Goal: Task Accomplishment & Management: Complete application form

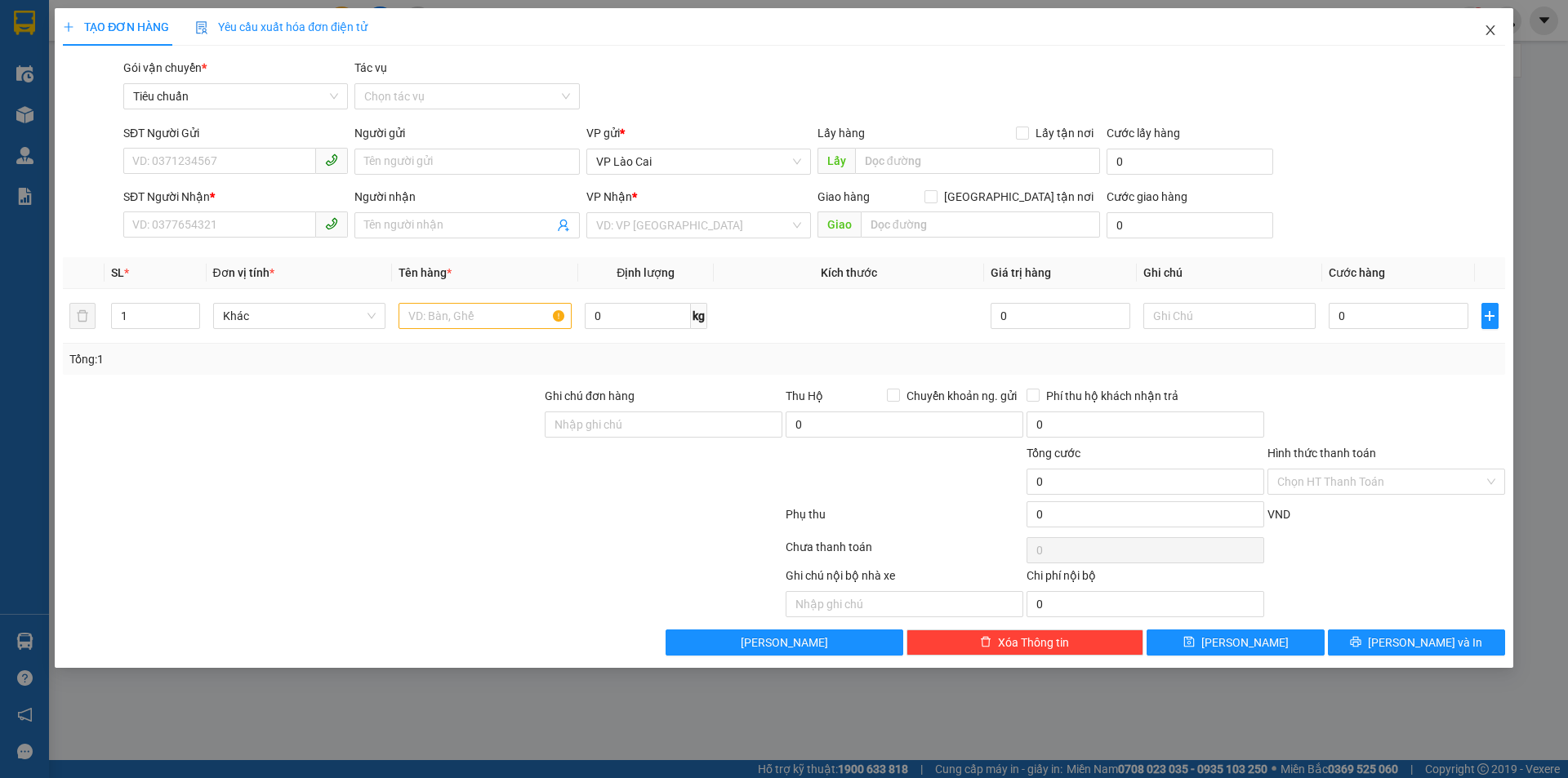
click at [1501, 32] on span "Close" at bounding box center [1490, 30] width 46 height 46
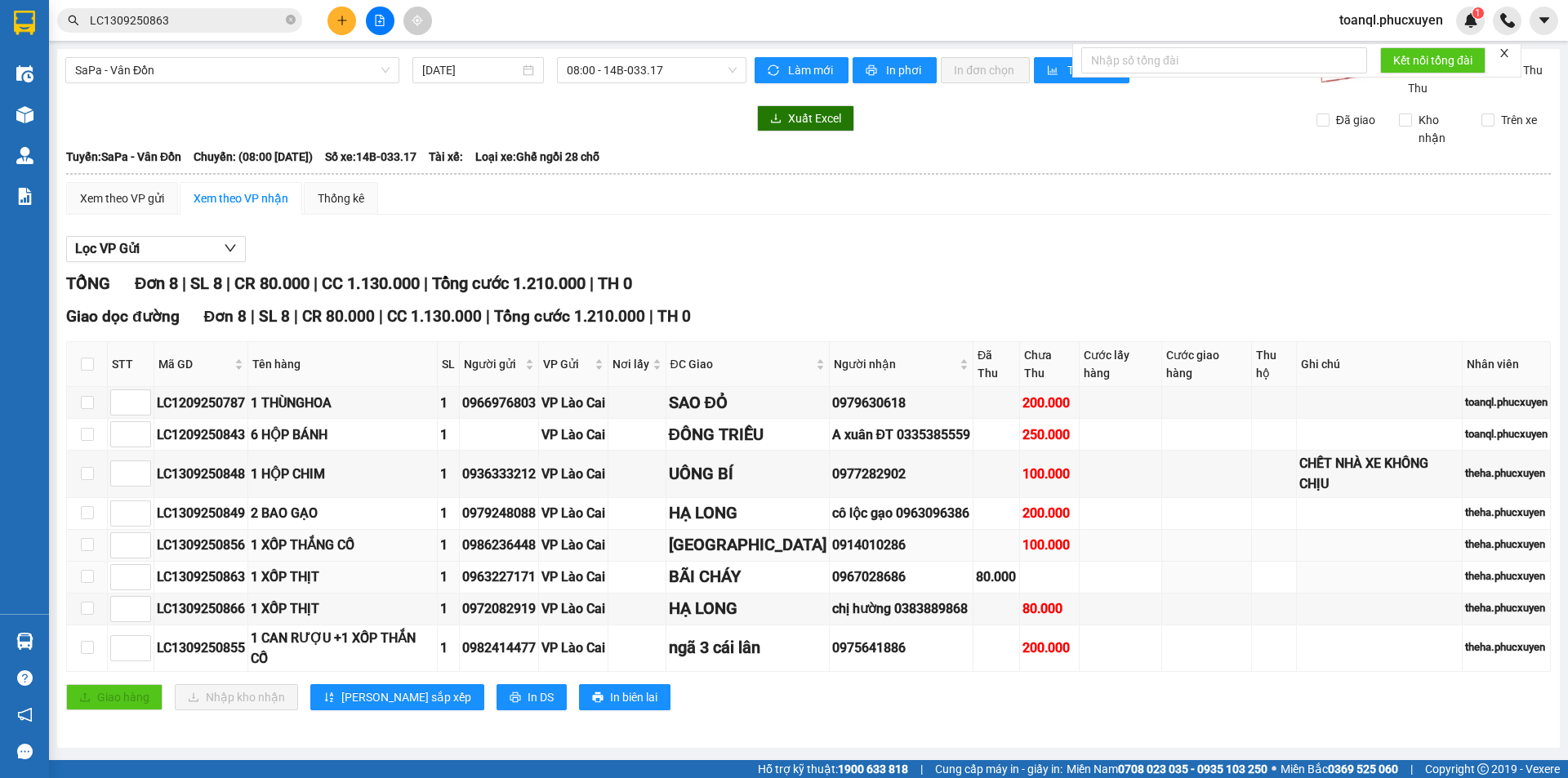
click at [221, 529] on td "LC1309250856" at bounding box center [201, 545] width 94 height 32
click at [208, 567] on div "LC1309250863" at bounding box center [201, 577] width 88 height 21
copy div "LC1309250863"
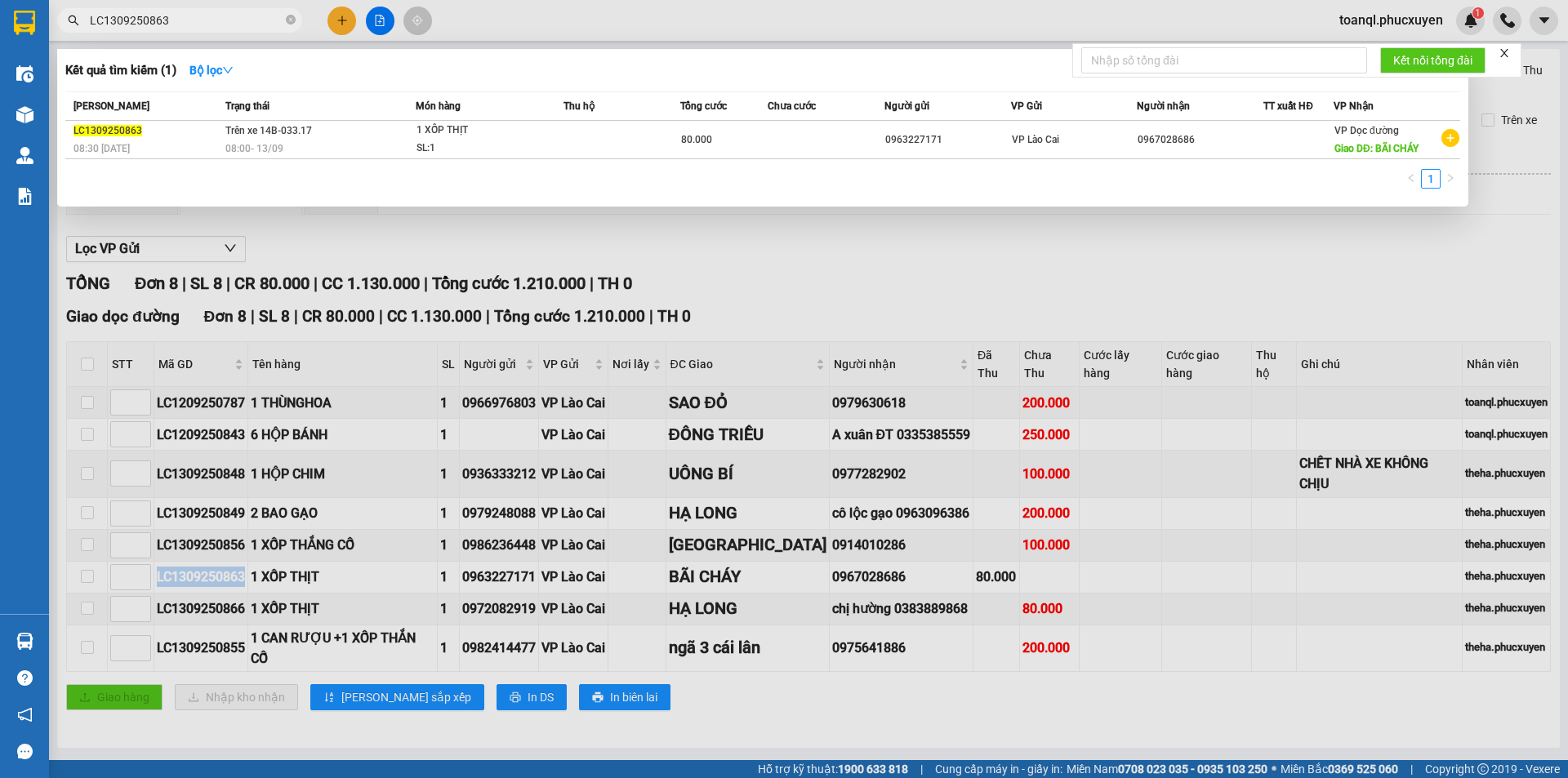
click at [230, 19] on input "LC1309250863" at bounding box center [186, 20] width 192 height 18
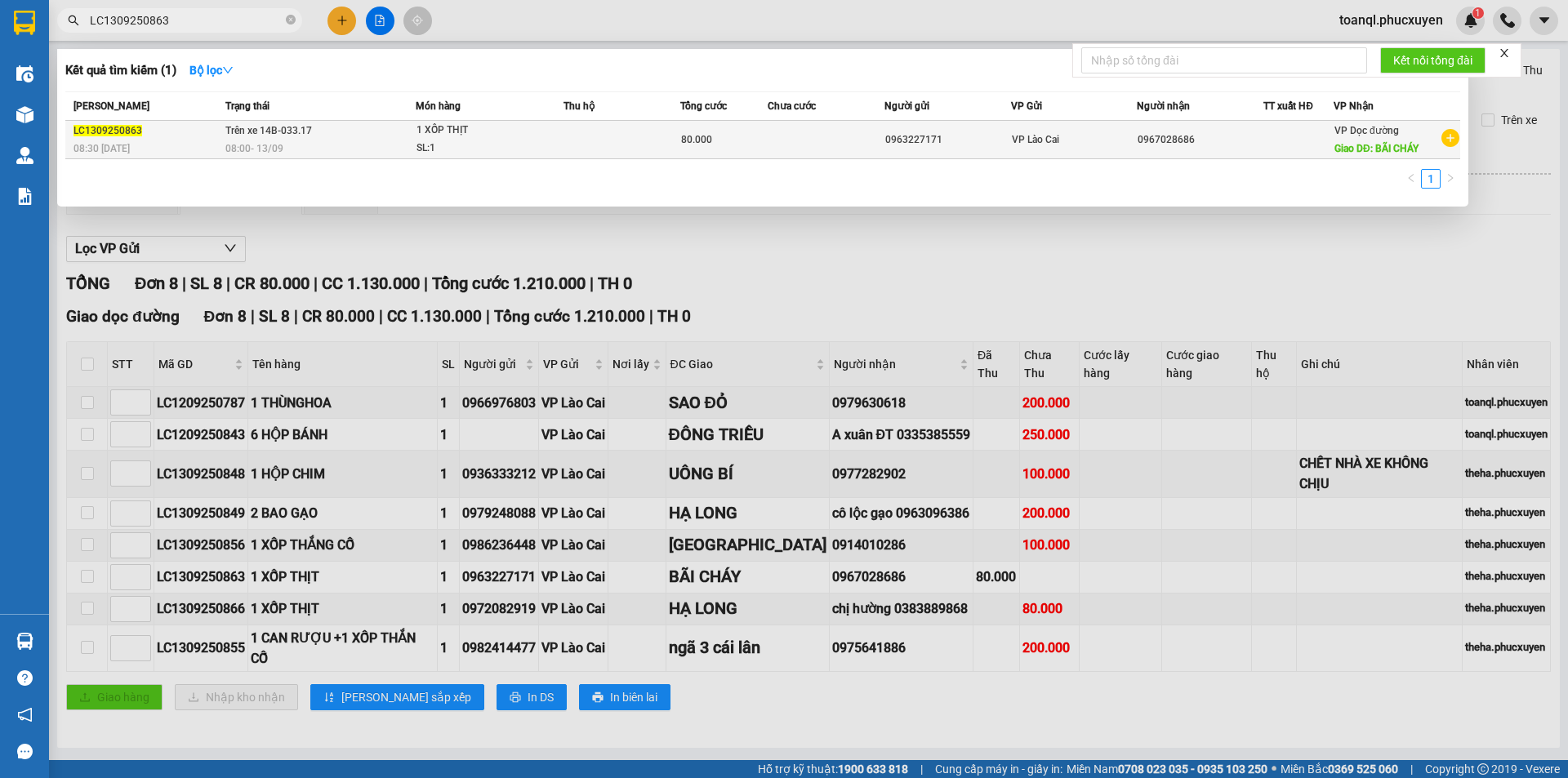
click at [238, 126] on span "Trên xe 14B-033.17" at bounding box center [269, 130] width 87 height 11
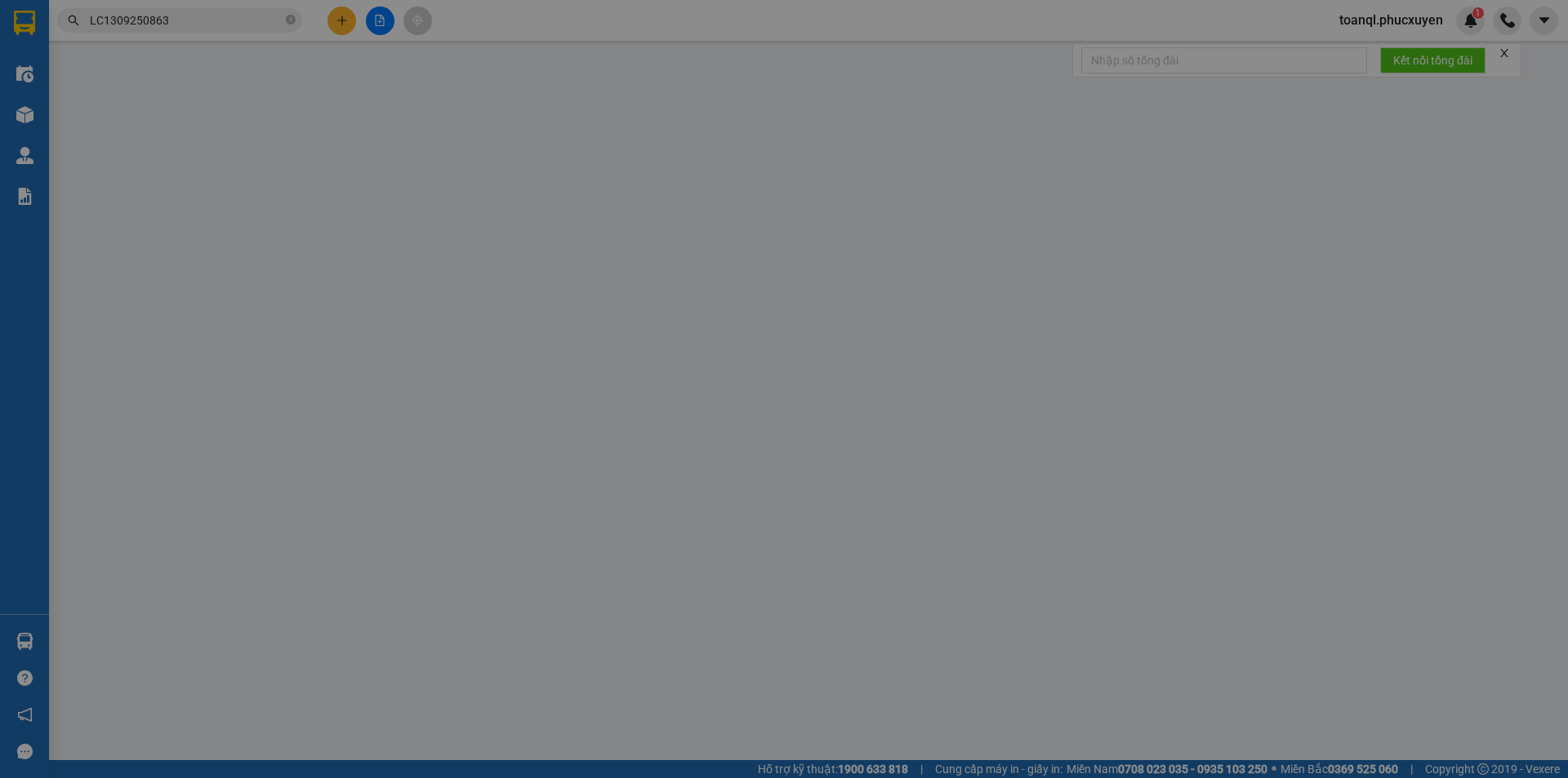
type input "0963227171"
type input "0967028686"
type input "BÃI CHÁY"
type input "80.000"
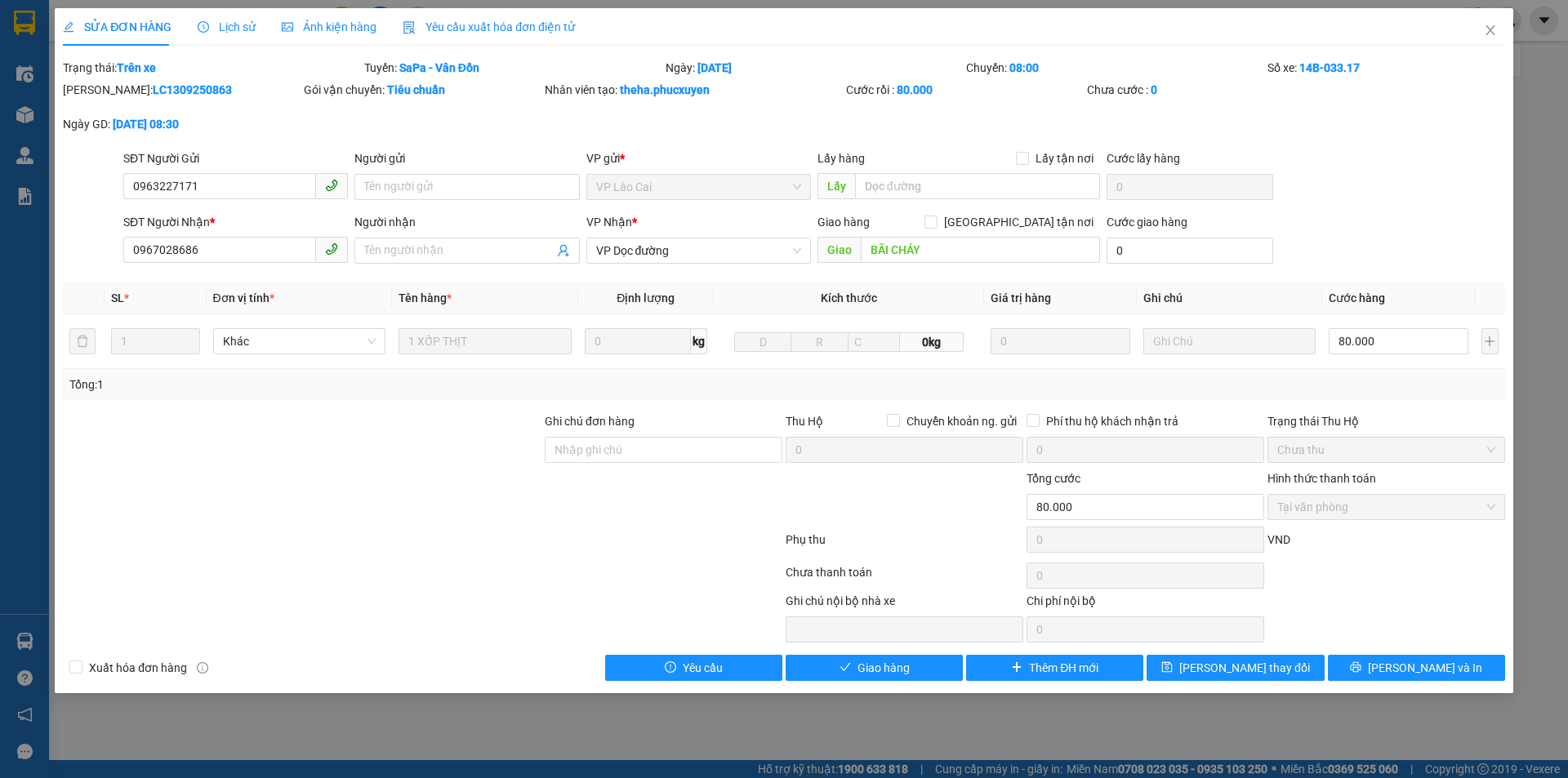
click at [237, 215] on div "SĐT Người Nhận *" at bounding box center [235, 222] width 224 height 18
click at [237, 237] on input "0967028686" at bounding box center [219, 250] width 192 height 26
click at [237, 185] on input "0963227171" at bounding box center [219, 186] width 192 height 26
click at [1348, 62] on b "14B-033.17" at bounding box center [1330, 68] width 61 height 13
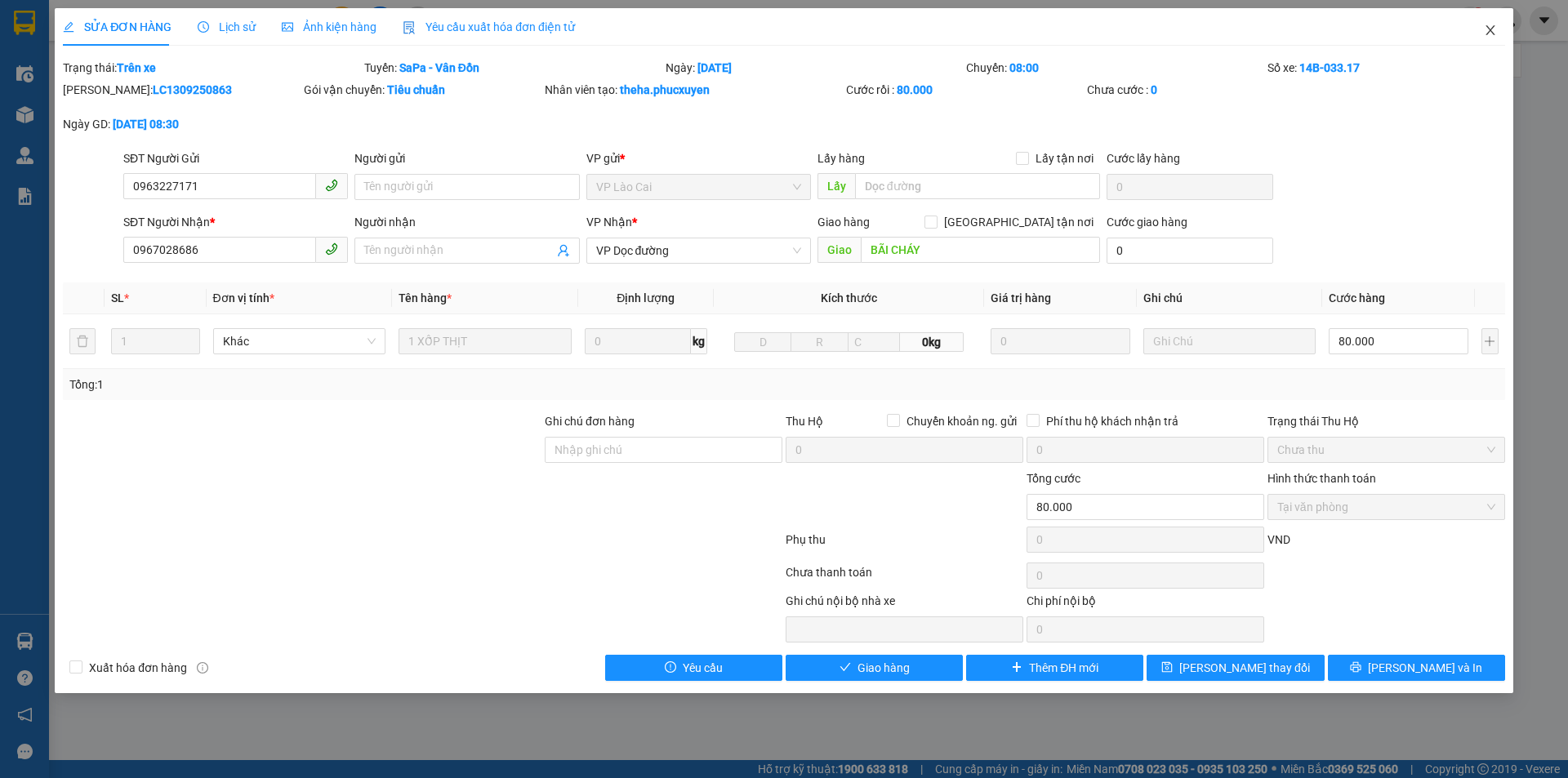
click at [1503, 19] on span "Close" at bounding box center [1490, 30] width 46 height 46
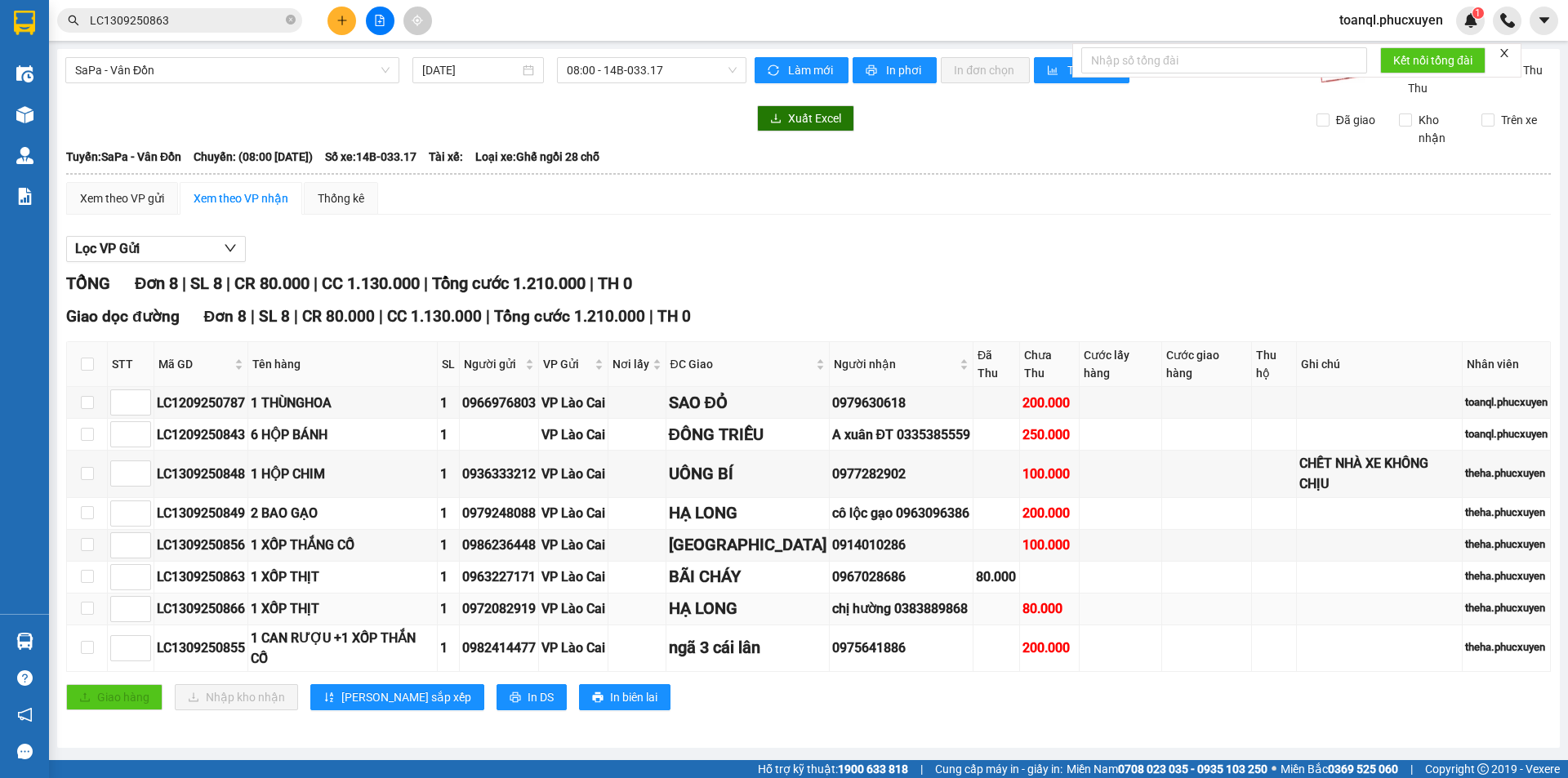
click at [217, 599] on div "LC1309250866" at bounding box center [201, 609] width 88 height 21
copy div "LC1309250866"
click at [181, 29] on input "LC1309250863" at bounding box center [186, 20] width 192 height 18
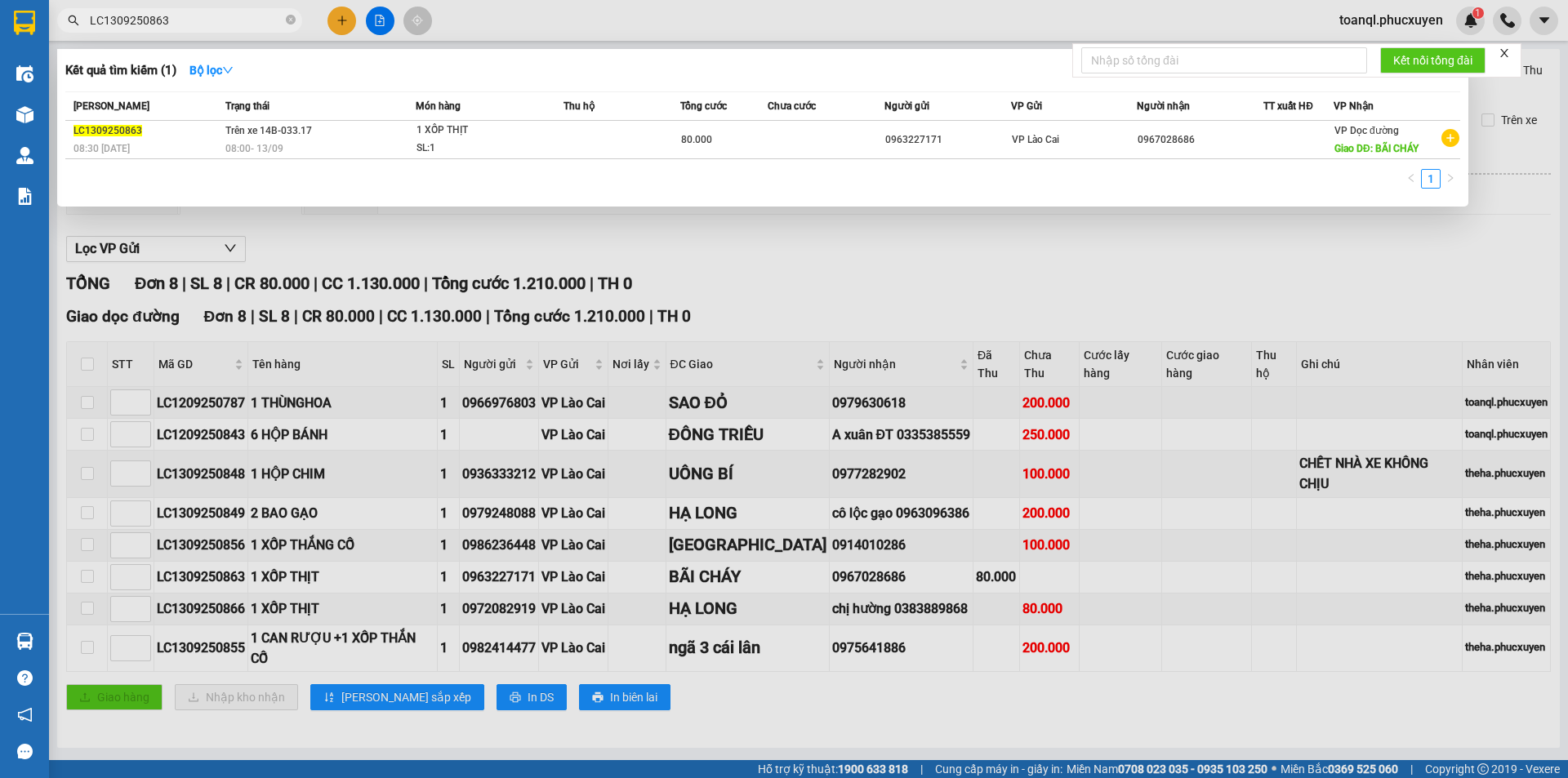
click at [181, 29] on input "LC1309250863" at bounding box center [186, 20] width 192 height 18
paste input "6"
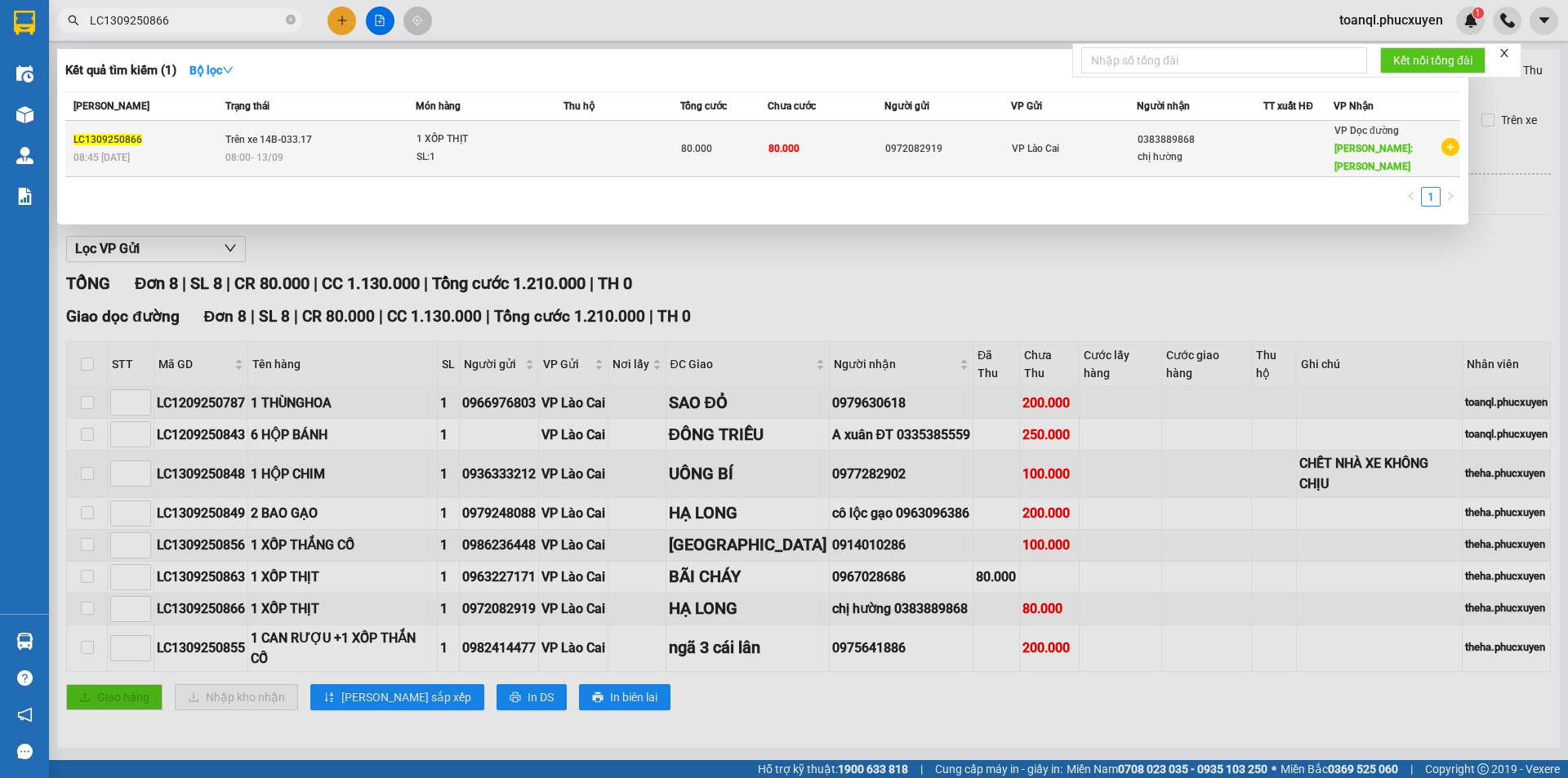
type input "LC1309250866"
click at [375, 151] on div "08:00 [DATE]" at bounding box center [320, 157] width 190 height 18
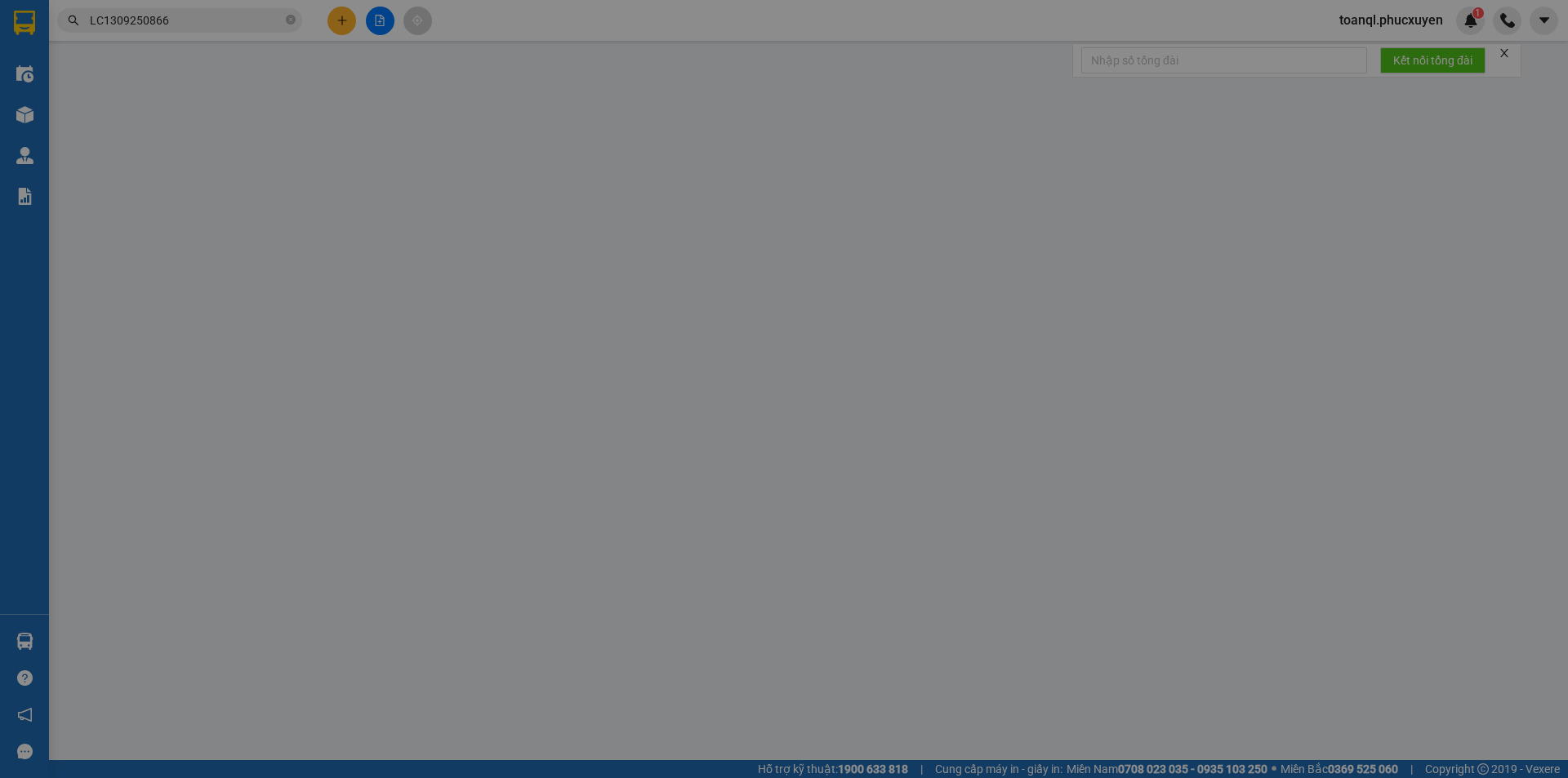
type input "0972082919"
type input "0383889868"
type input "chị hường"
type input "HẠ LONG"
type input "80.000"
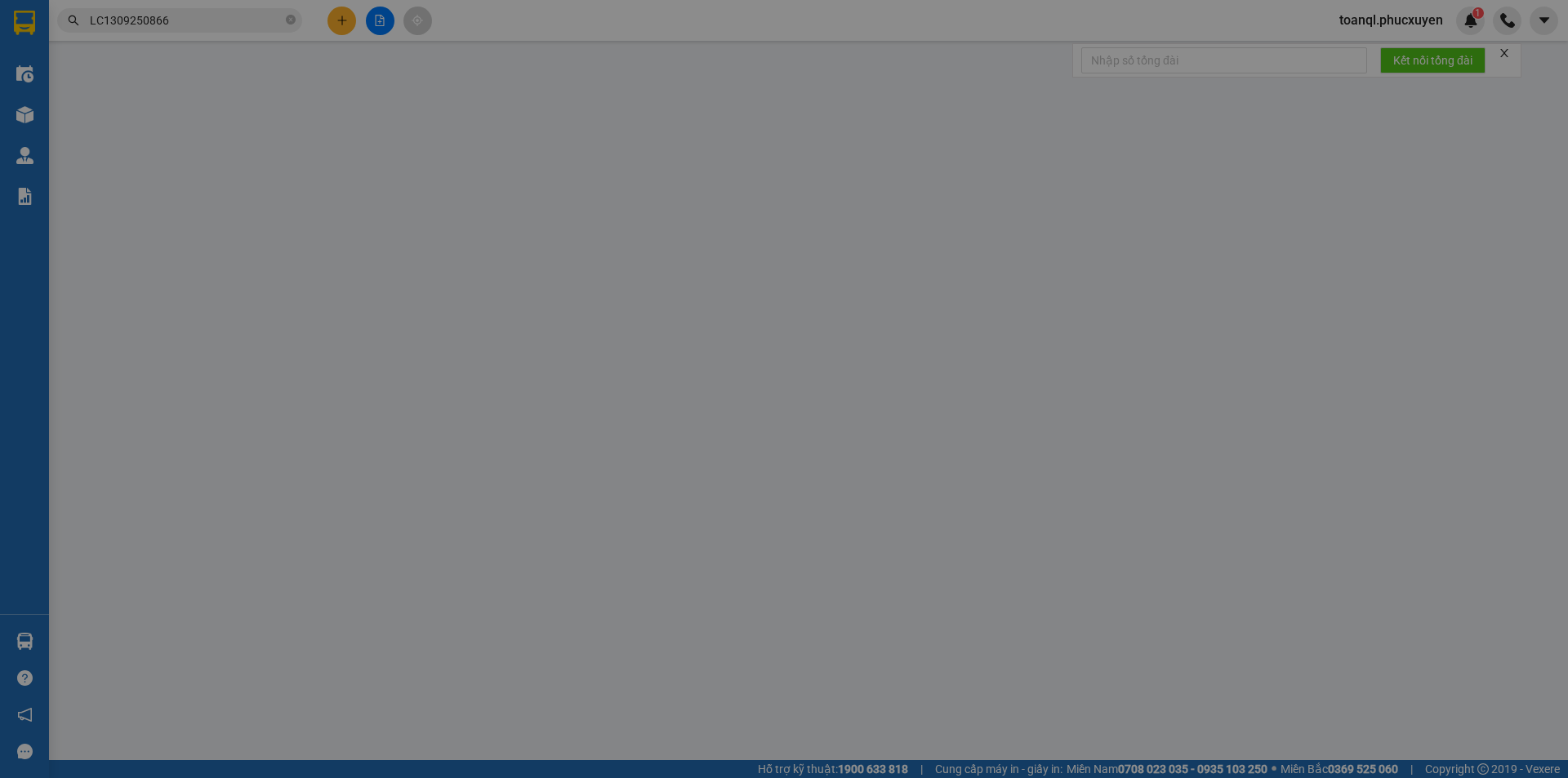
type input "80.000"
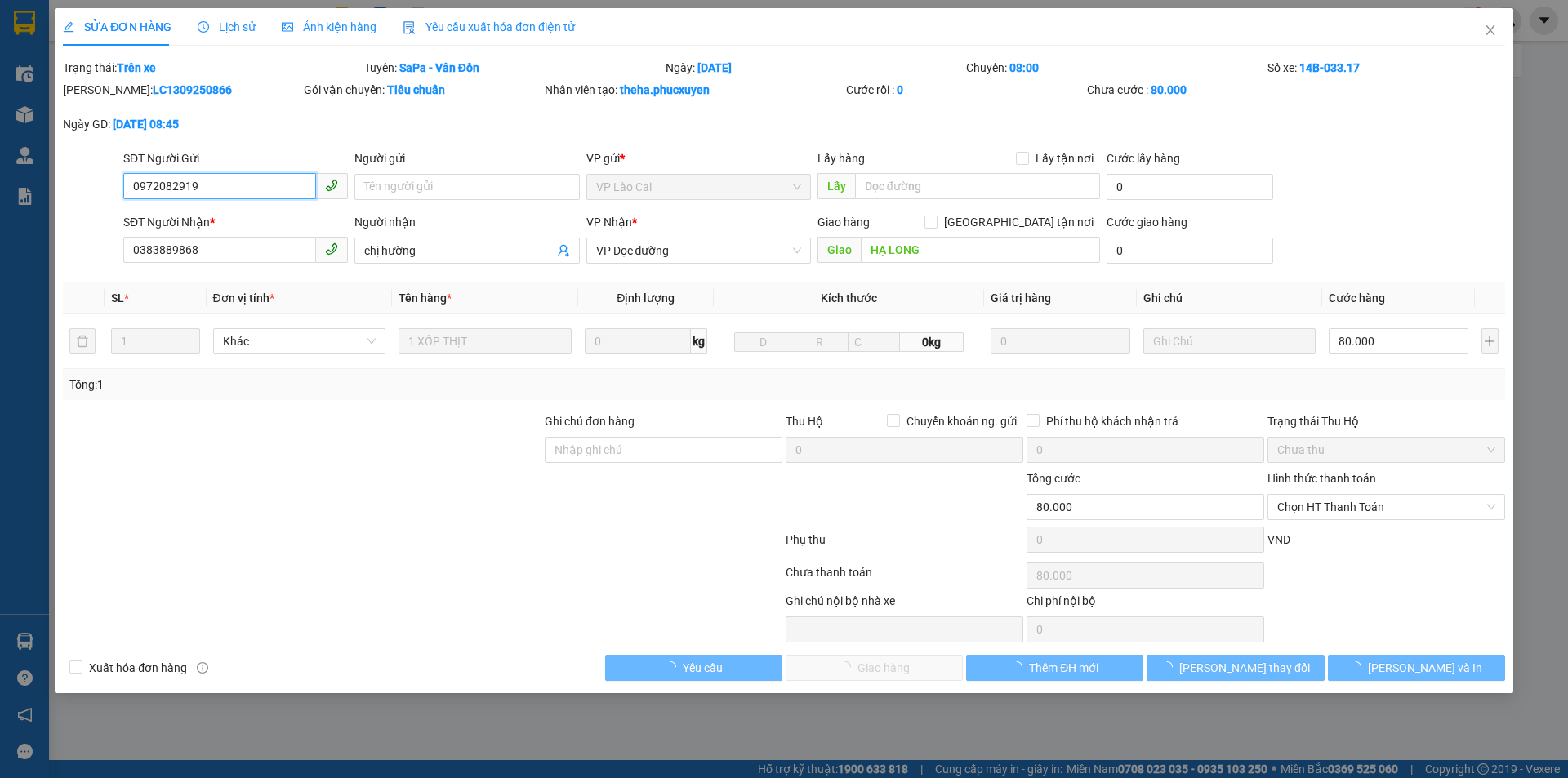
click at [203, 176] on input "0972082919" at bounding box center [219, 186] width 192 height 26
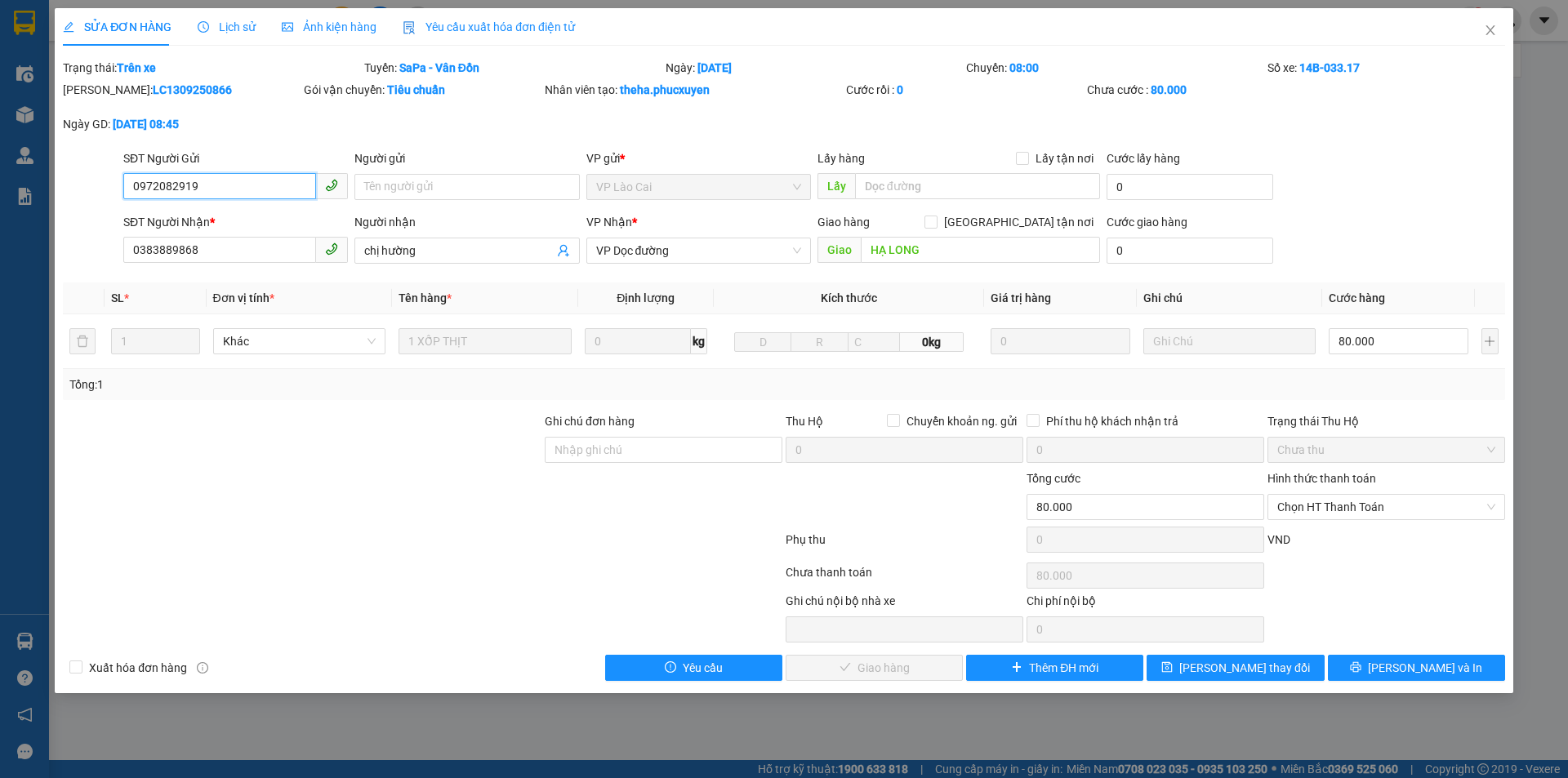
click at [203, 176] on input "0972082919" at bounding box center [219, 186] width 192 height 26
paste input "LC1309250866"
type input "LC1309250866"
click at [245, 185] on input "LC1309250866" at bounding box center [219, 186] width 192 height 26
click at [1489, 30] on icon "close" at bounding box center [1490, 29] width 9 height 10
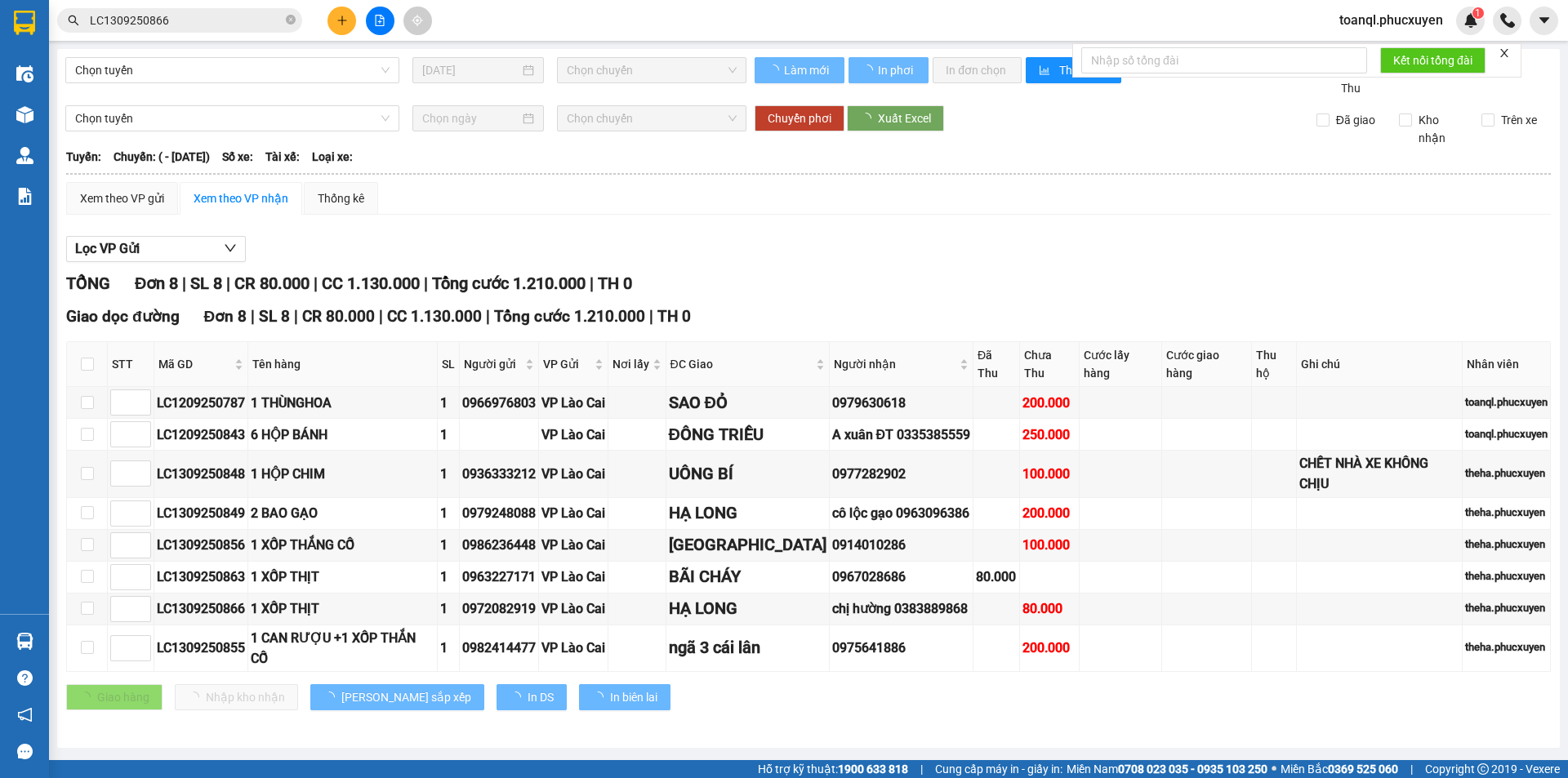
click at [255, 2] on div "Kết quả tìm kiếm ( 1 ) Bộ lọc Mã ĐH Trạng thái Món hàng Thu hộ Tổng cước Chưa c…" at bounding box center [784, 20] width 1568 height 41
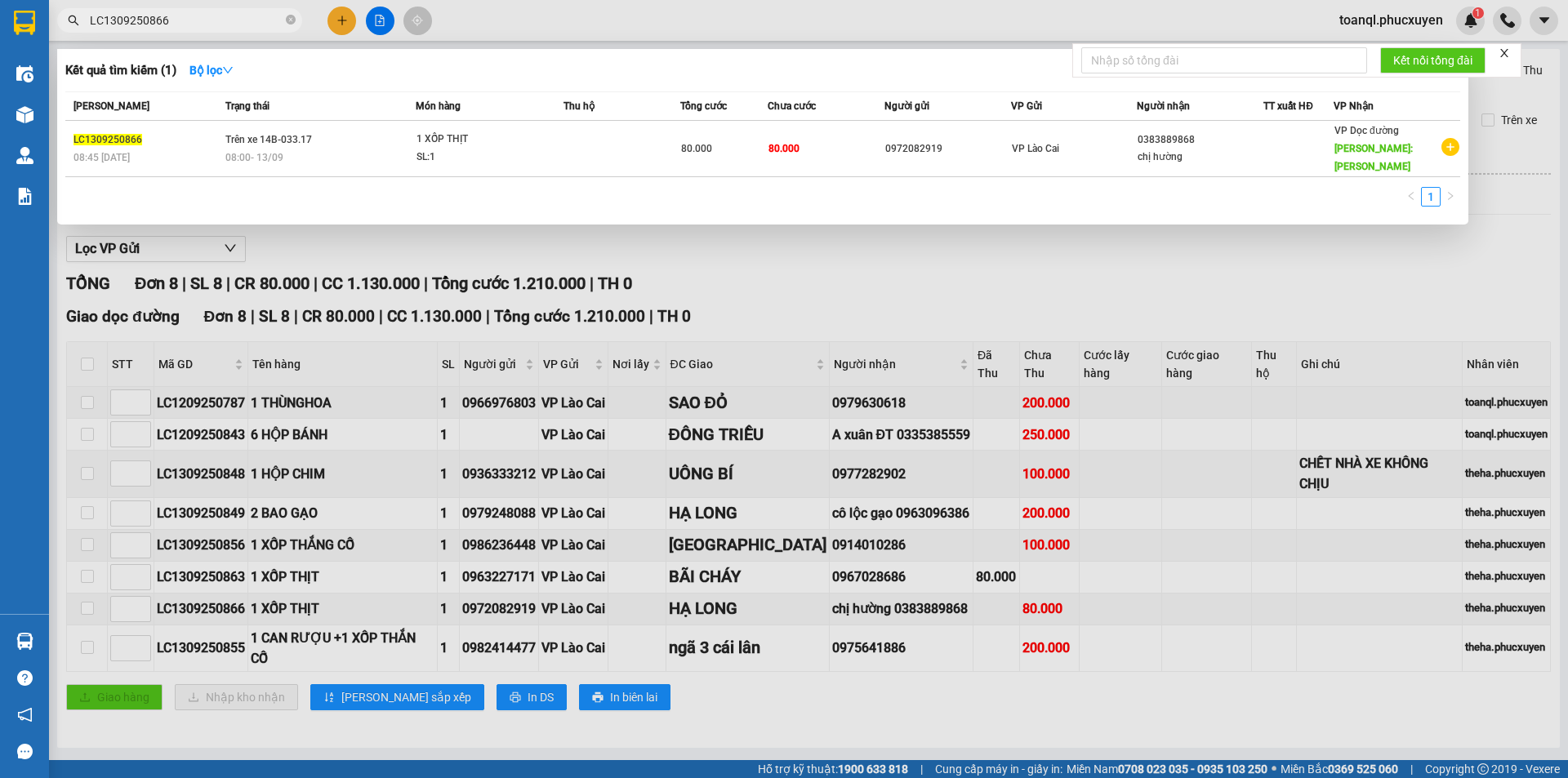
click at [247, 8] on span "LC1309250866" at bounding box center [179, 20] width 245 height 24
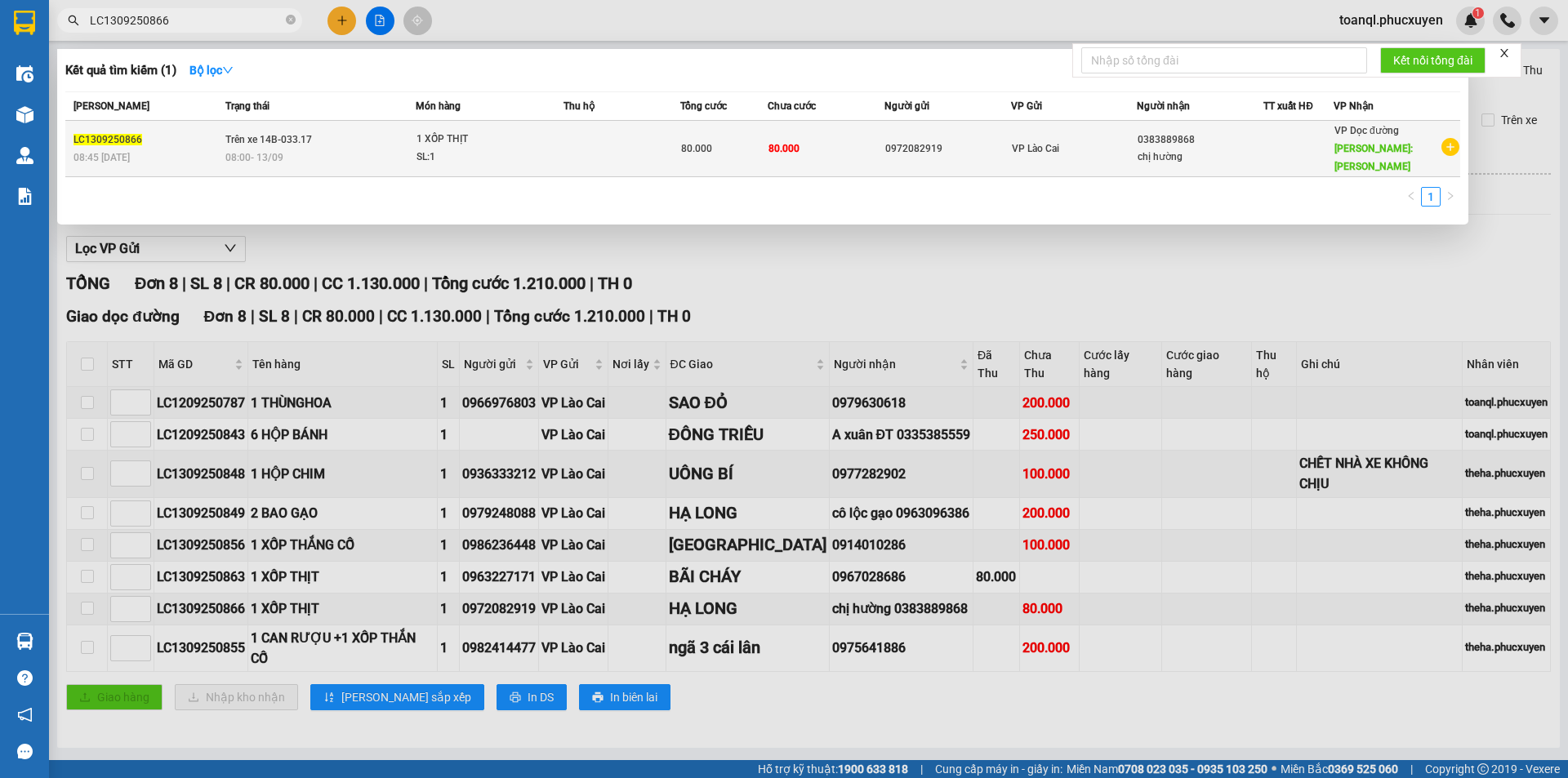
click at [218, 132] on div "LC1309250866" at bounding box center [147, 140] width 147 height 17
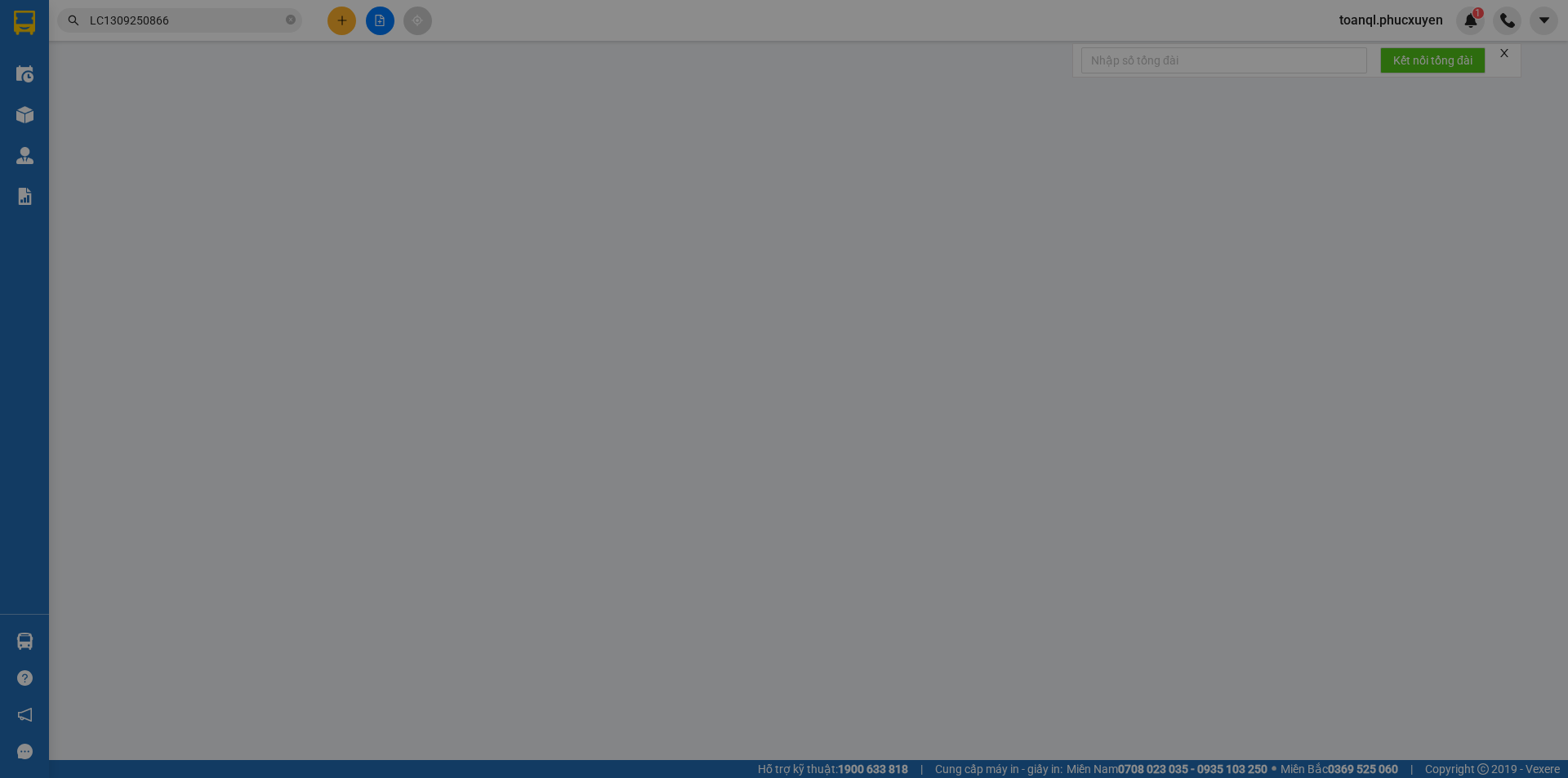
type input "0972082919"
type input "0383889868"
type input "chị hường"
type input "HẠ LONG"
type input "80.000"
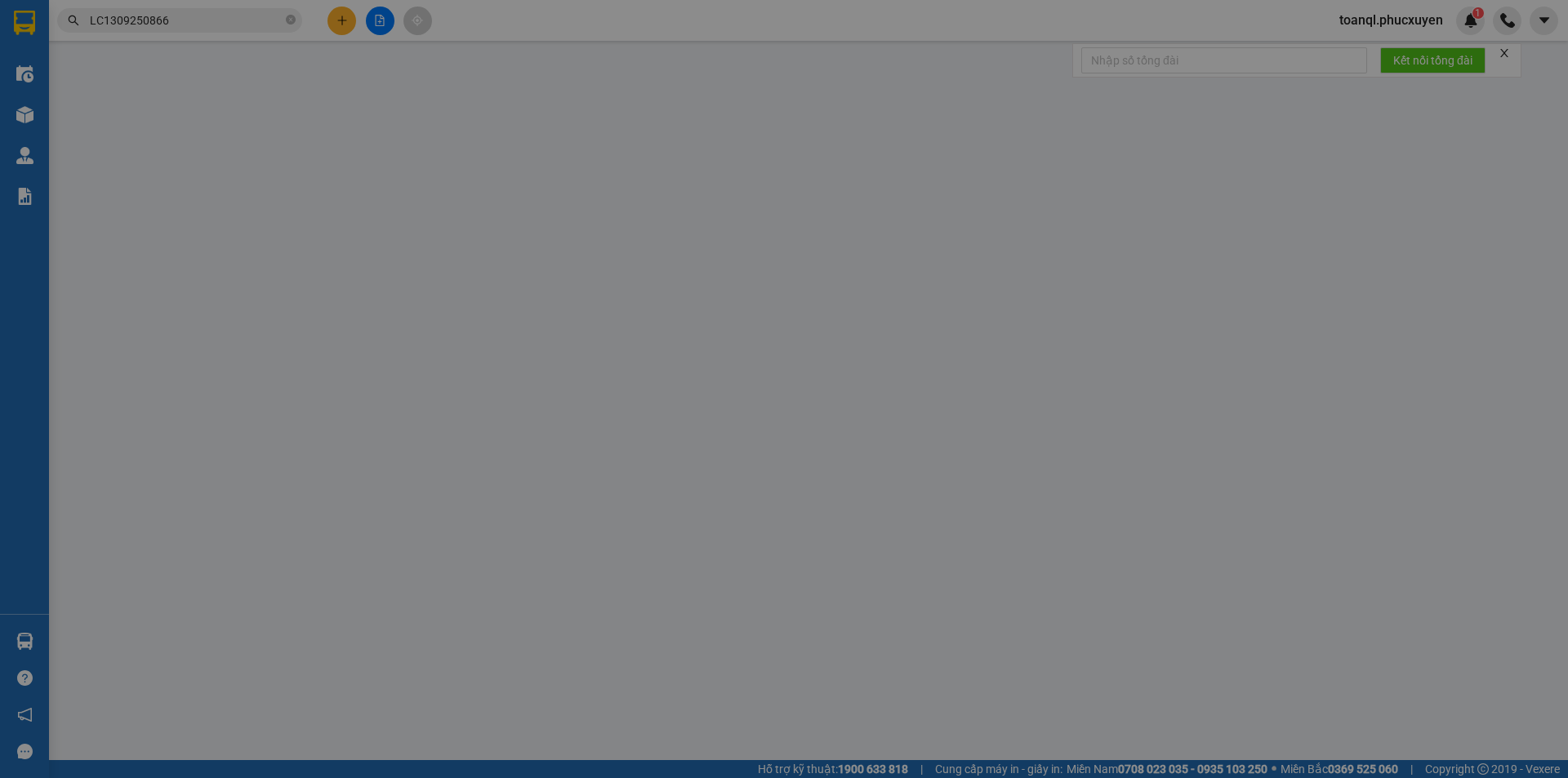
type input "80.000"
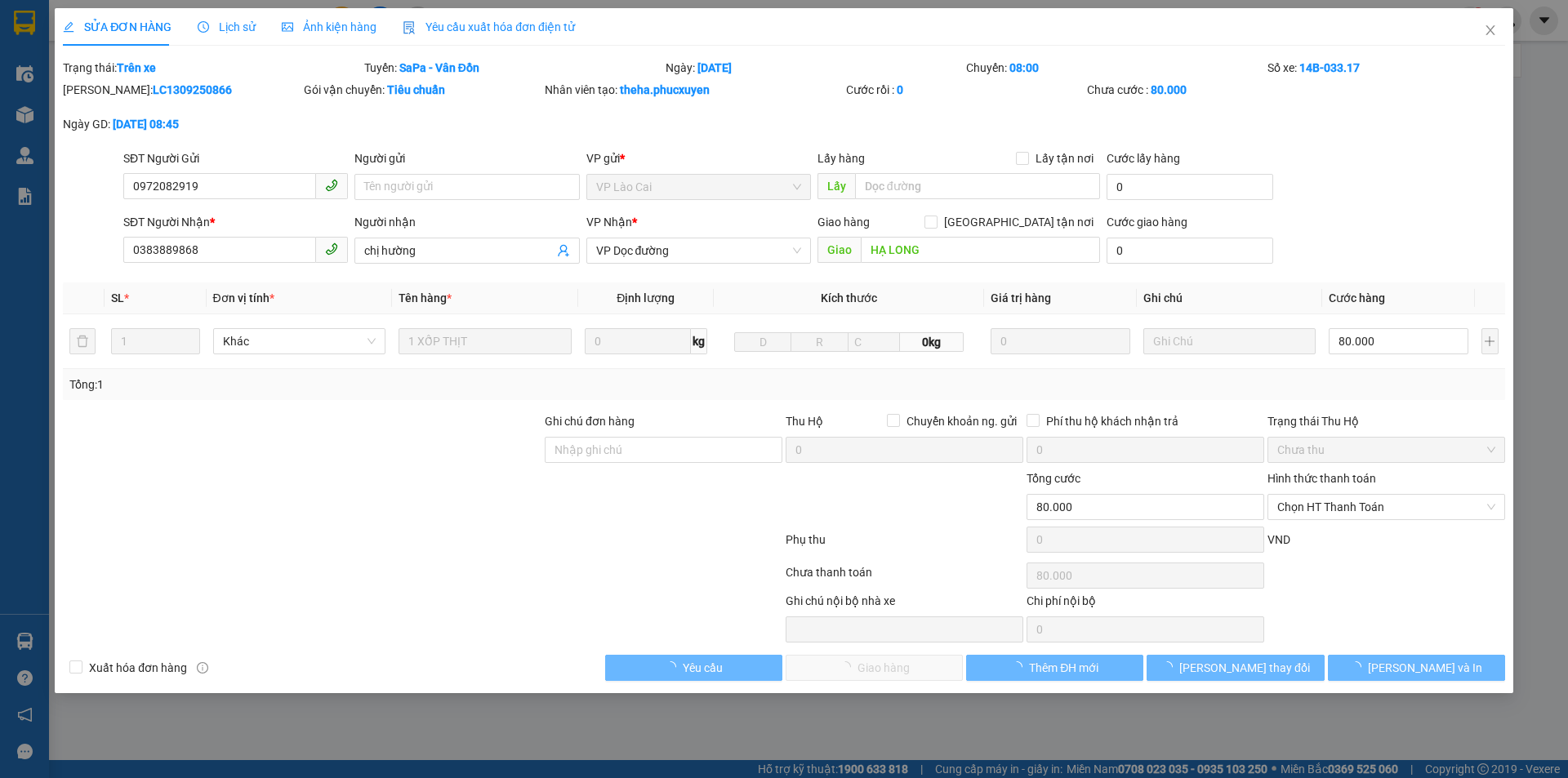
click at [224, 156] on div "SĐT Người Gửi" at bounding box center [235, 158] width 224 height 18
click at [224, 173] on input "0972082919" at bounding box center [219, 186] width 192 height 26
click at [224, 156] on div "SĐT Người Gửi" at bounding box center [235, 158] width 224 height 18
click at [224, 173] on input "0972082919" at bounding box center [219, 186] width 192 height 26
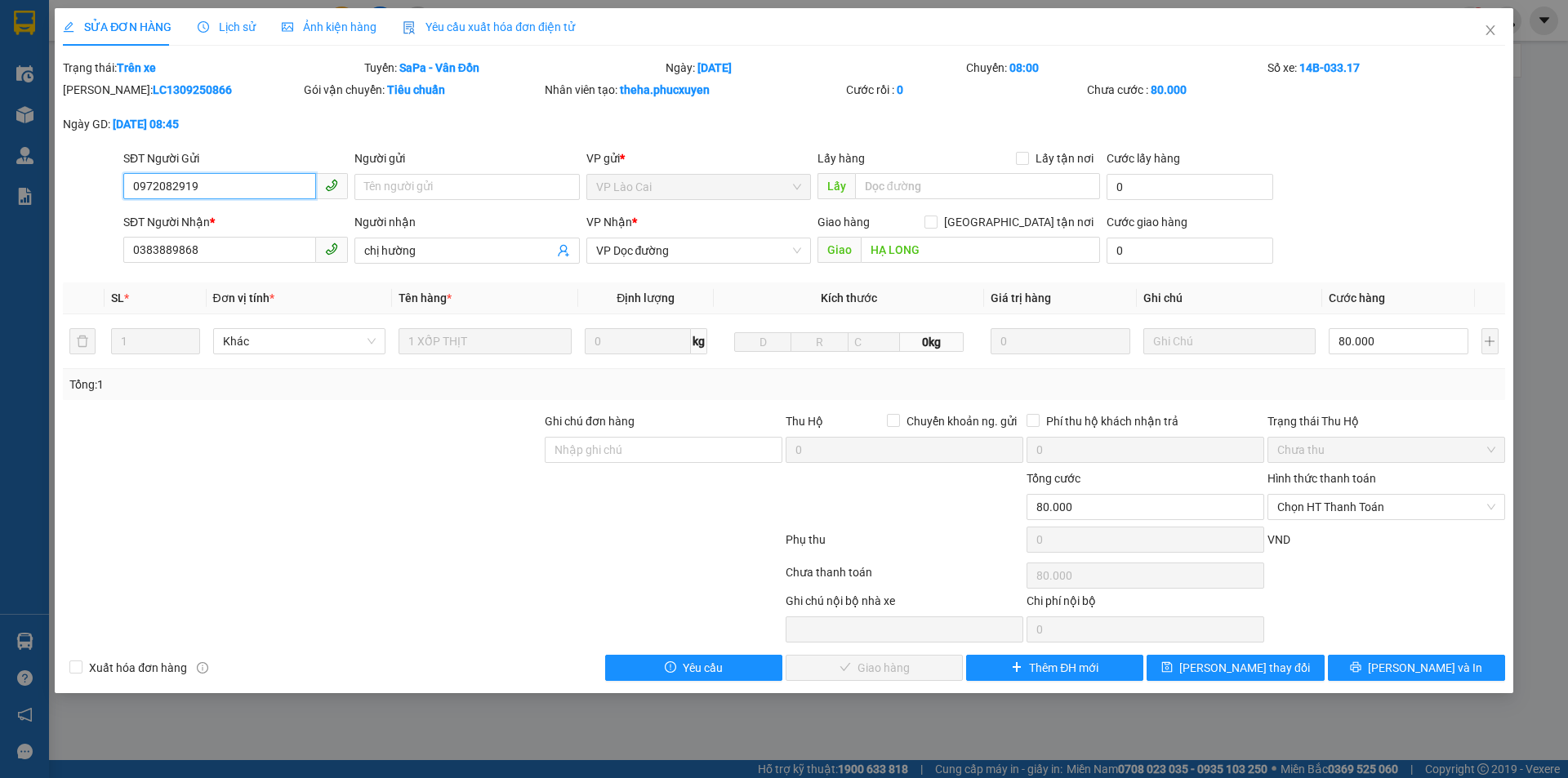
click at [208, 195] on input "0972082919" at bounding box center [219, 186] width 192 height 26
click at [259, 245] on input "0383889868" at bounding box center [219, 250] width 192 height 26
click at [1448, 25] on div "SỬA ĐƠN HÀNG Lịch sử Ảnh kiện hàng Yêu cầu xuất hóa đơn điện tử" at bounding box center [784, 26] width 1442 height 37
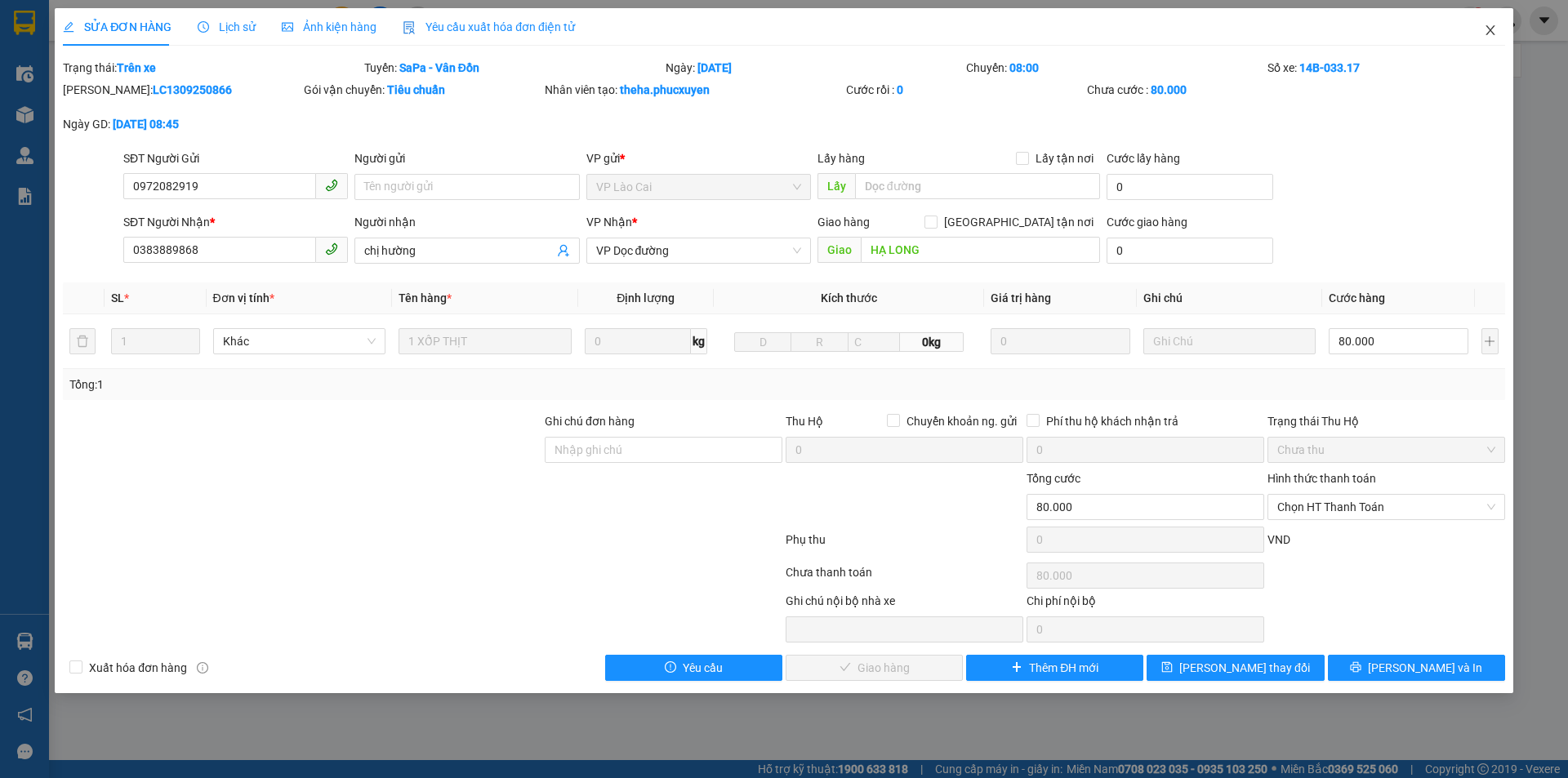
click at [1472, 32] on span "Close" at bounding box center [1490, 30] width 46 height 46
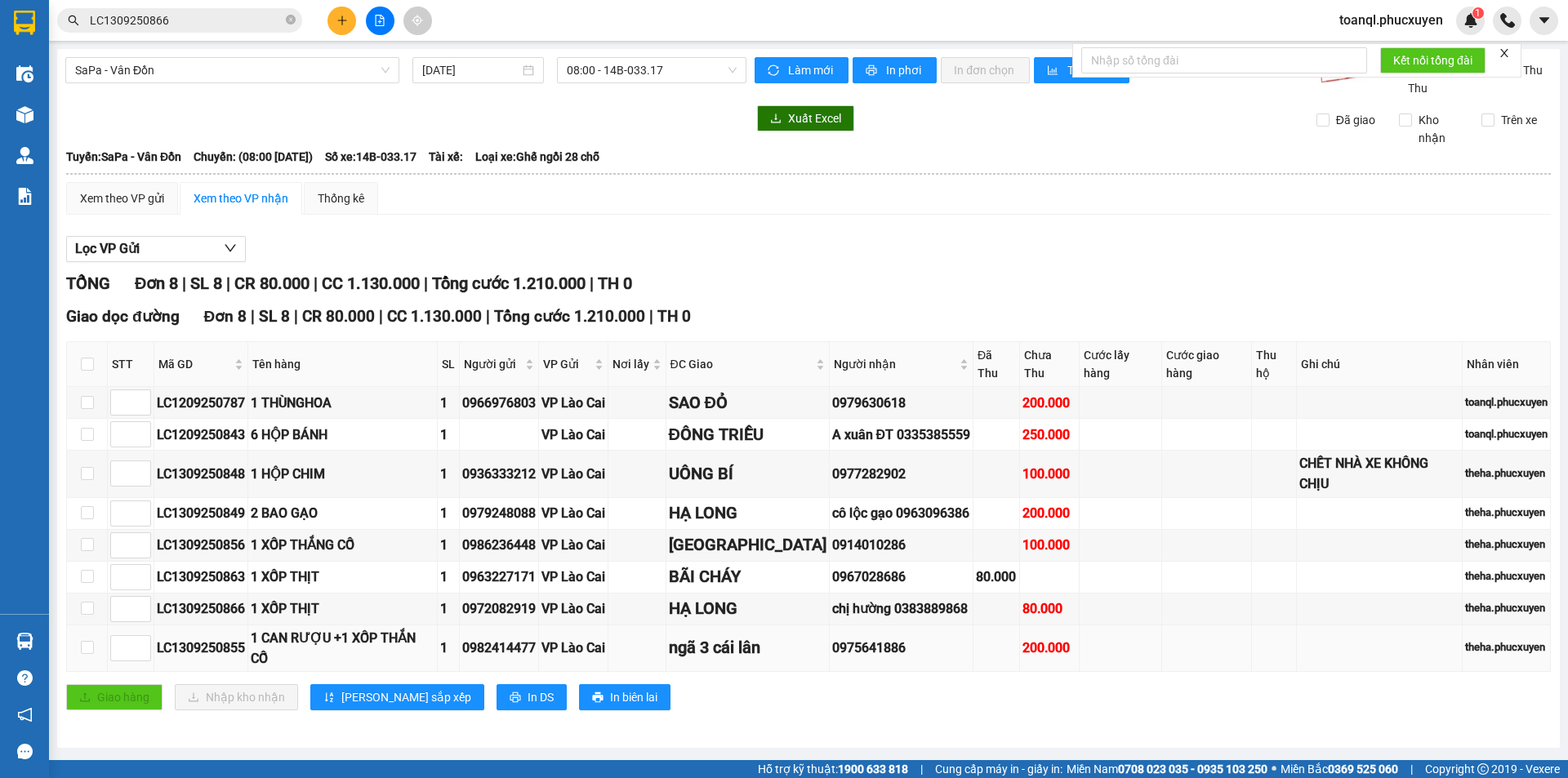
click at [186, 638] on div "LC1309250855" at bounding box center [201, 648] width 88 height 21
copy div "LC1309250855"
click at [223, 24] on input "LC1309250866" at bounding box center [186, 20] width 192 height 18
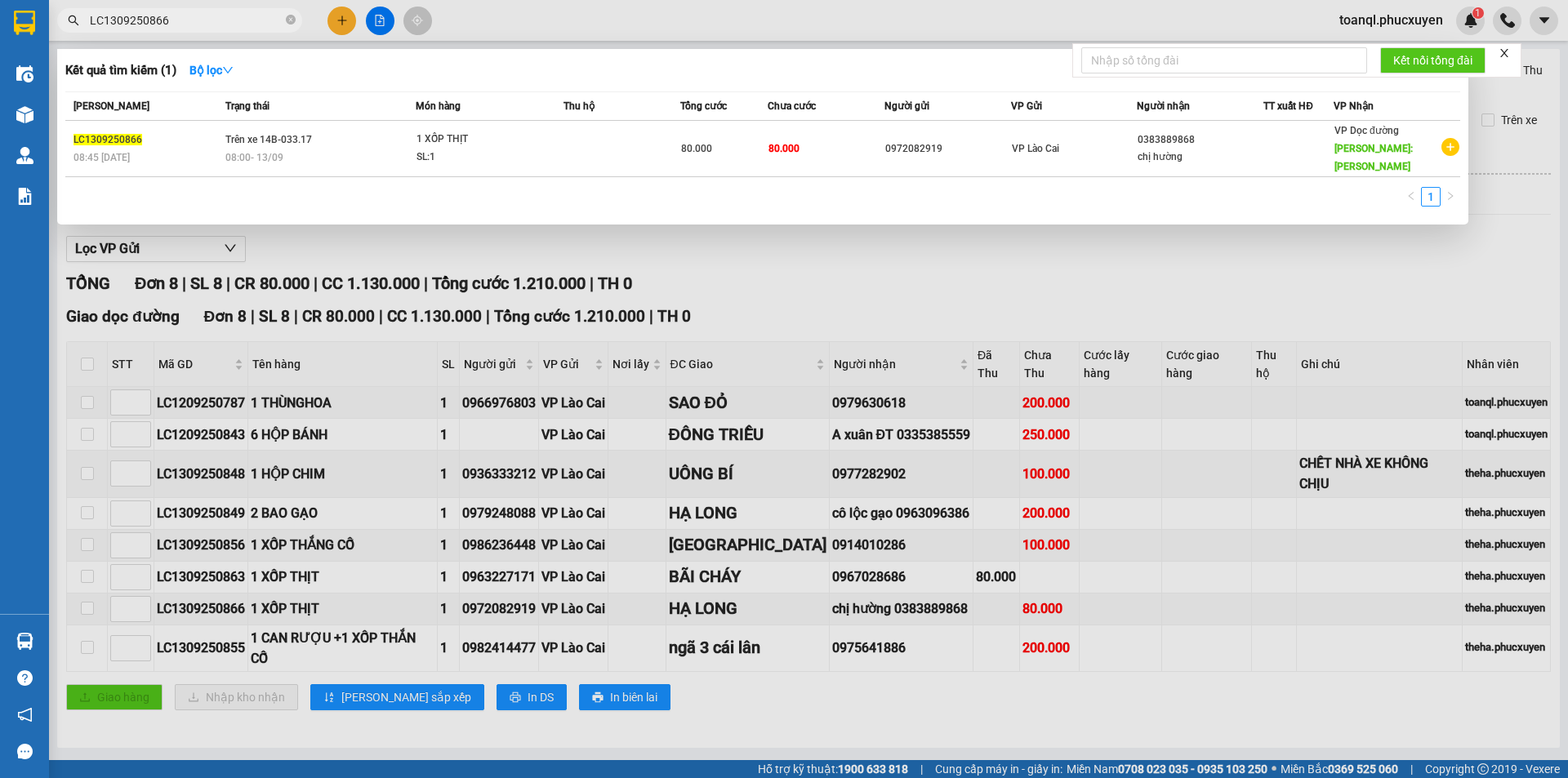
click at [223, 24] on input "LC1309250866" at bounding box center [186, 20] width 192 height 18
paste input "55"
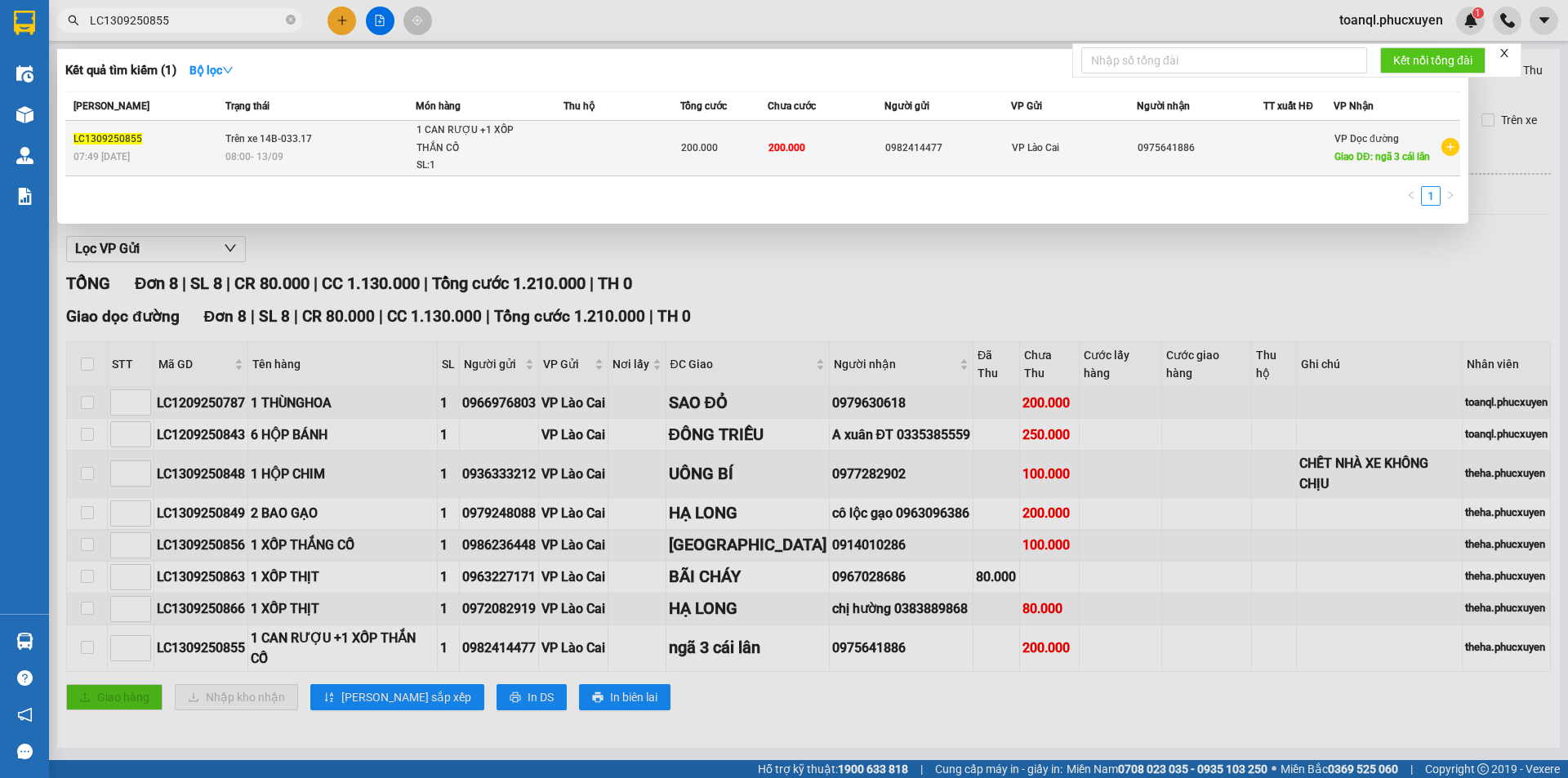
type input "LC1309250855"
click at [270, 132] on span "Trên xe 14B-033.17" at bounding box center [269, 138] width 87 height 13
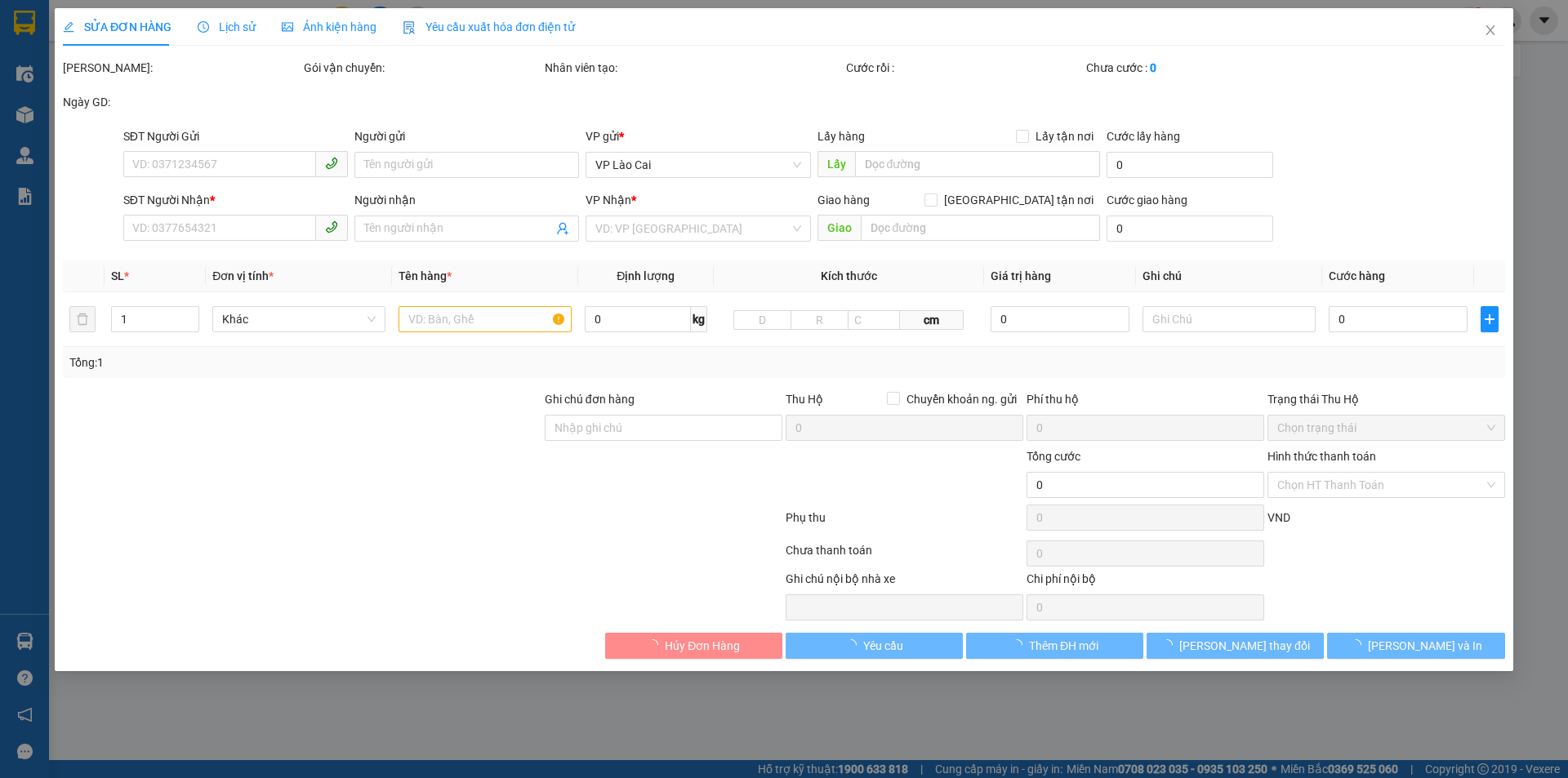
type input "0982414477"
type input "0975641886"
type input "ngã 3 cái lân"
type input "200.000"
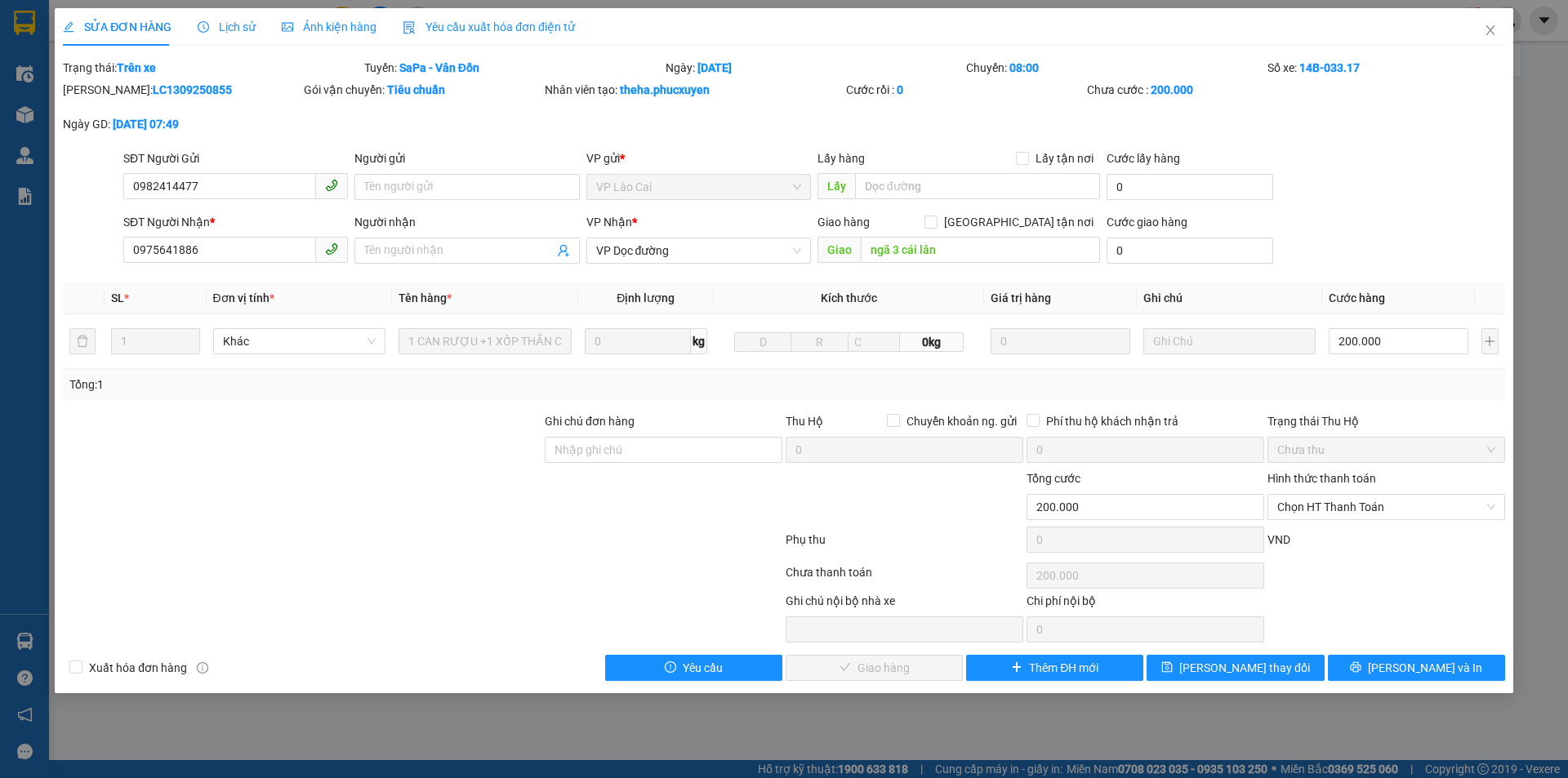
click at [194, 200] on div "SĐT Người Gửi 0982414477 0982414477" at bounding box center [235, 178] width 224 height 57
click at [194, 196] on input "0982414477" at bounding box center [219, 186] width 192 height 26
click at [195, 194] on input "0982414477" at bounding box center [219, 186] width 192 height 26
click at [298, 259] on input "0975641886" at bounding box center [219, 250] width 192 height 26
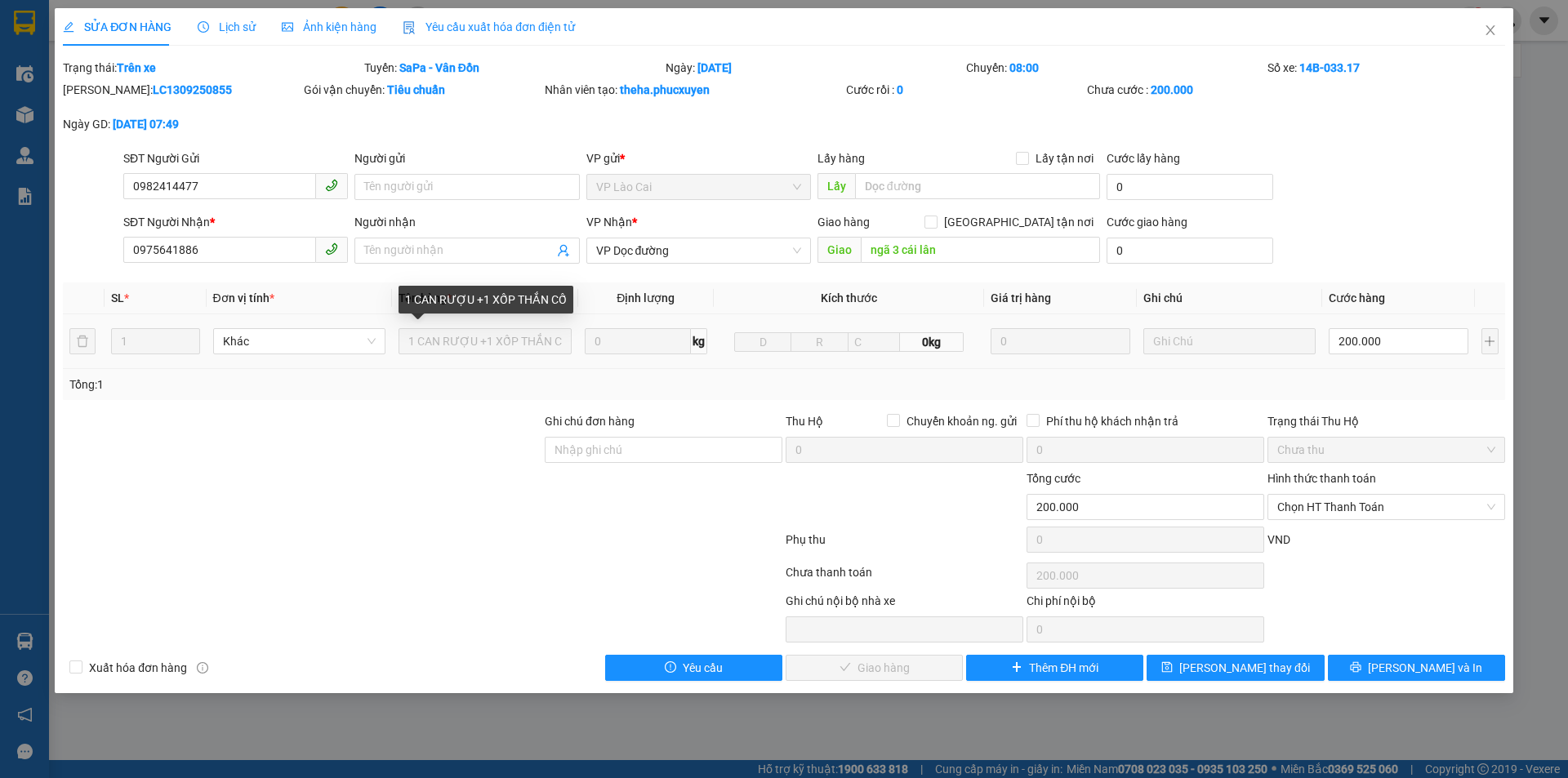
scroll to position [0, 7]
click at [590, 343] on tr "1 Khác 1 CAN RƯỢU +1 XỐP THẮN CỐ 0 kg 0kg 0 200.000" at bounding box center [784, 341] width 1442 height 55
click at [1498, 47] on span "Close" at bounding box center [1490, 30] width 46 height 46
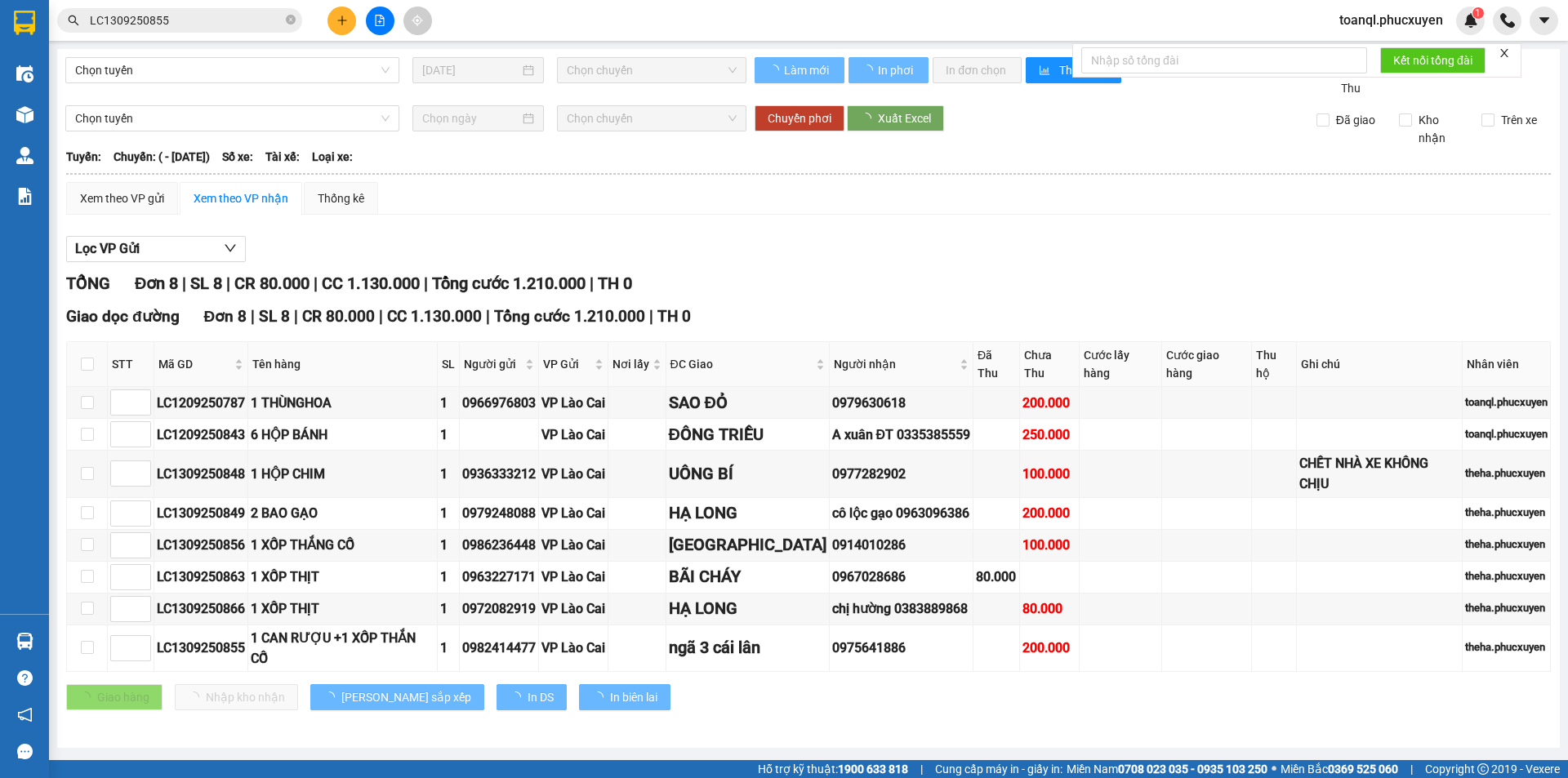
click at [640, 58] on span "Chọn chuyến" at bounding box center [652, 70] width 170 height 24
click at [639, 77] on span "Chọn chuyến" at bounding box center [652, 70] width 170 height 24
